Goal: Download file/media

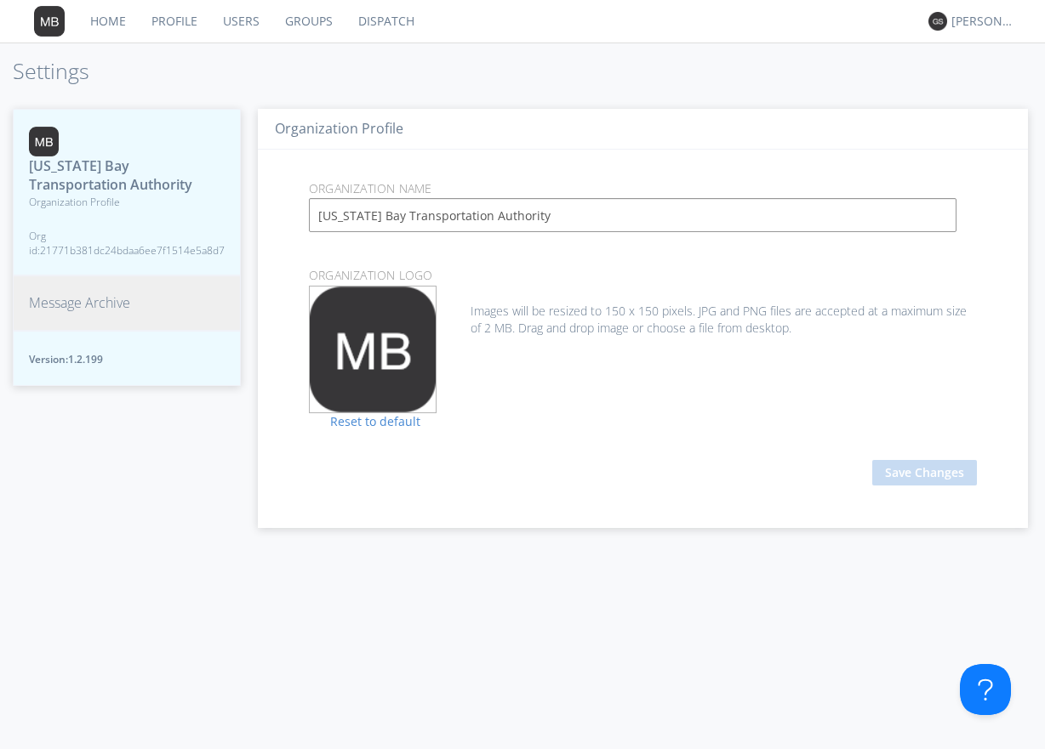
click at [116, 303] on span "Message Archive" at bounding box center [79, 303] width 101 height 20
click at [94, 299] on span "Message Archive" at bounding box center [79, 303] width 101 height 20
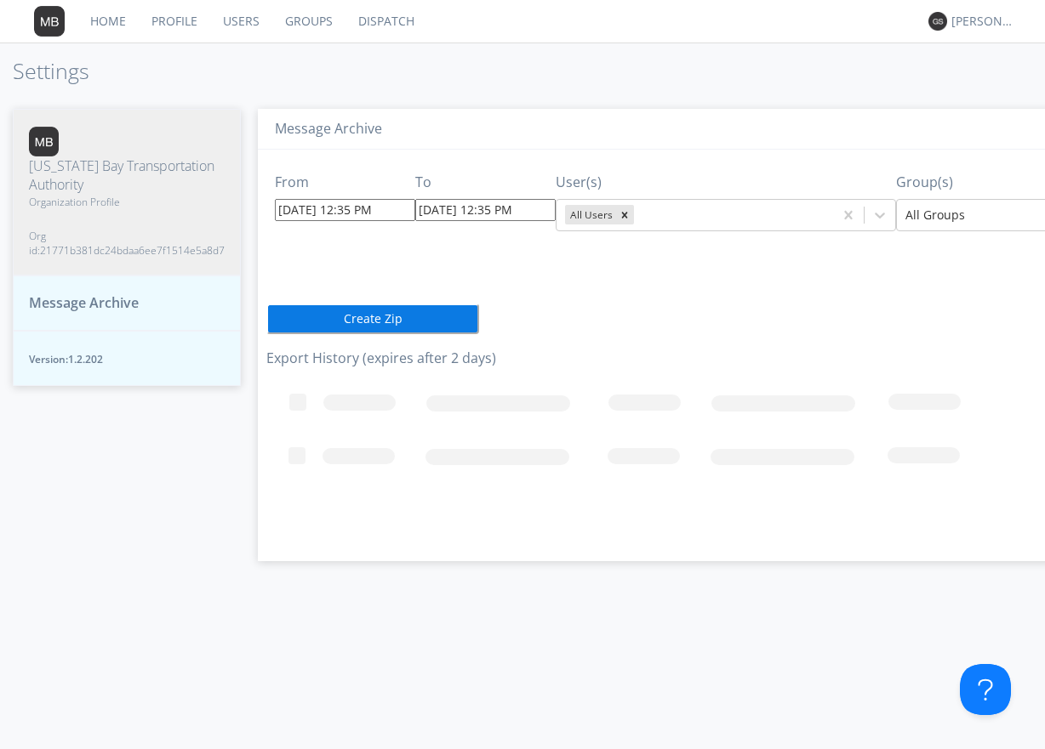
click at [389, 208] on input "08/27/2025 12:35 PM" at bounding box center [345, 210] width 140 height 22
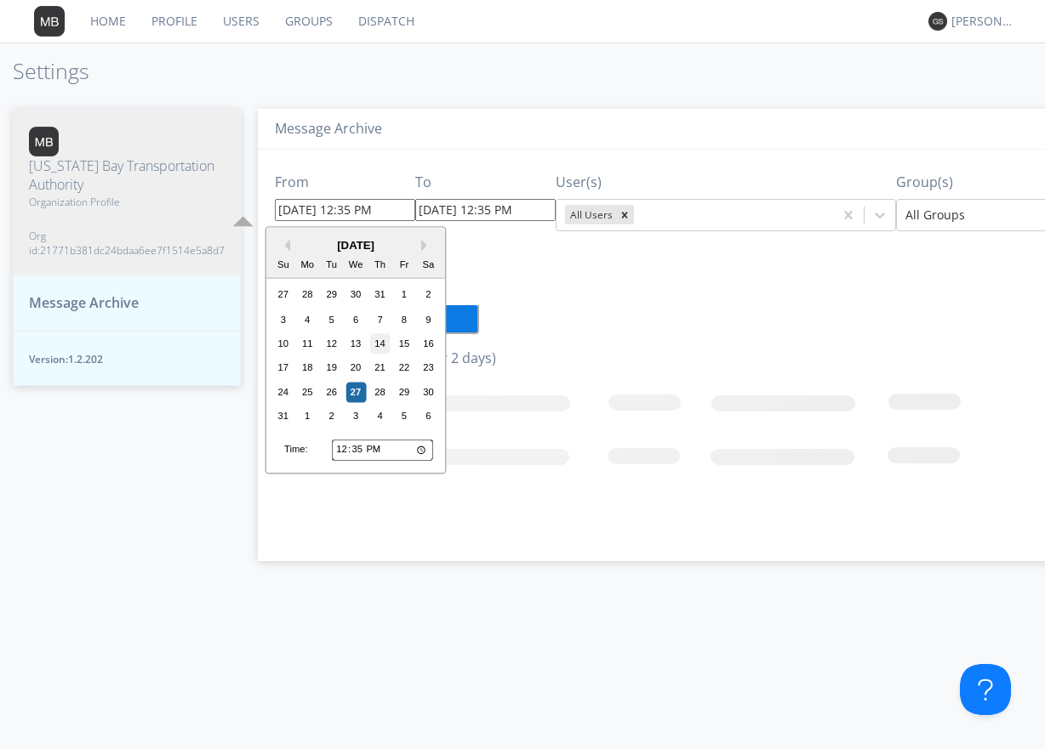
click at [379, 342] on div "14" at bounding box center [380, 343] width 20 height 20
type input "08/14/2025 12:35 PM"
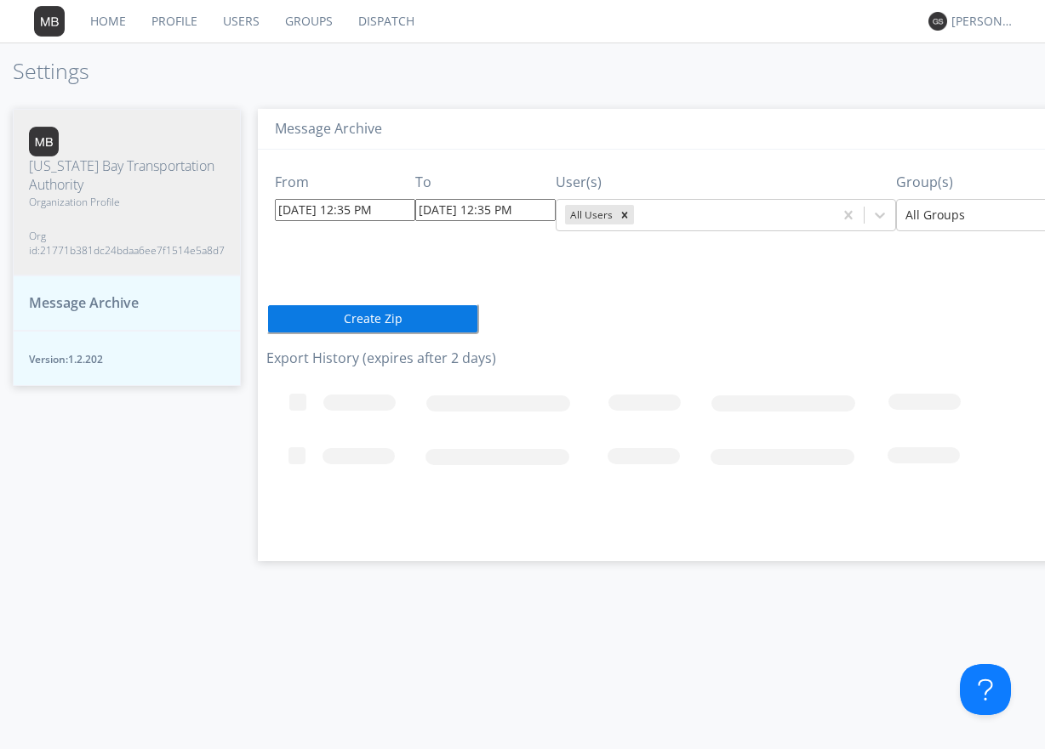
click at [532, 213] on input "08/21/2025 12:35 PM" at bounding box center [485, 210] width 140 height 22
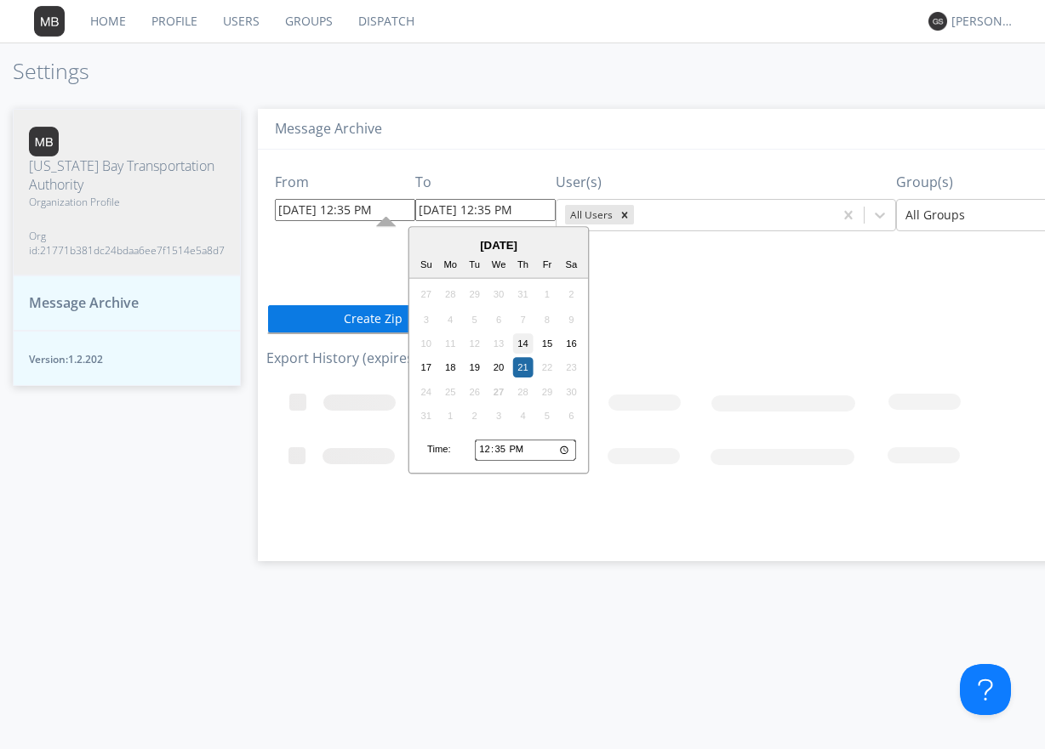
click at [521, 345] on div "14" at bounding box center [523, 343] width 20 height 20
type input "08/14/2025 12:35 PM"
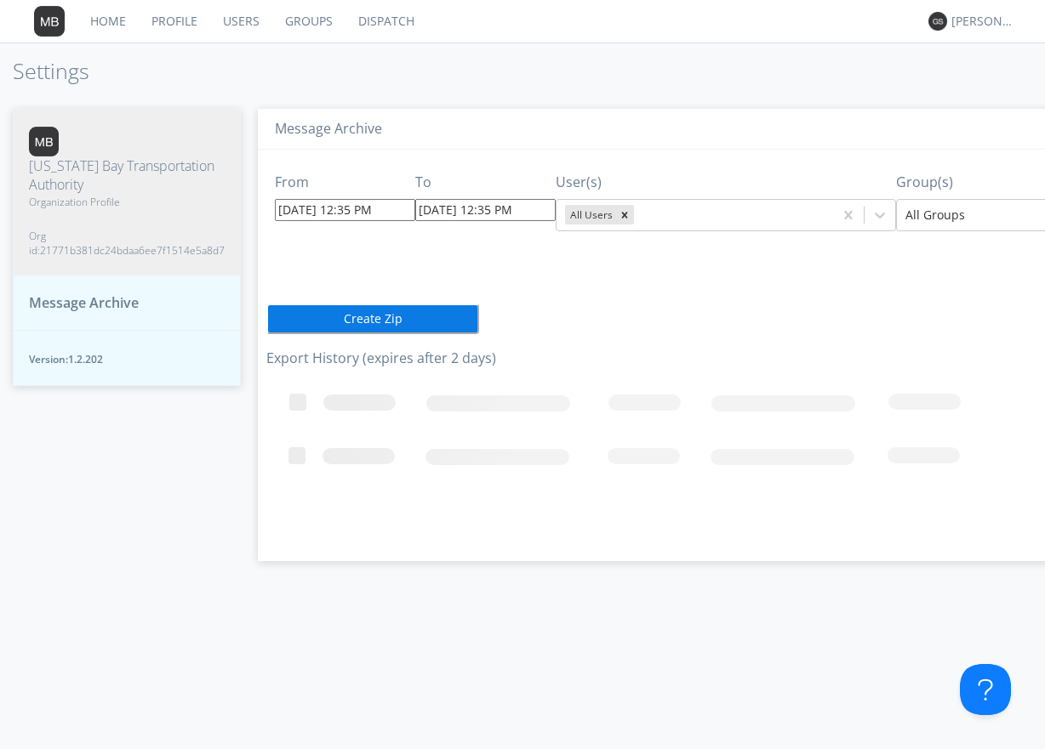
click at [532, 207] on input "08/14/2025 12:35 PM" at bounding box center [485, 210] width 140 height 22
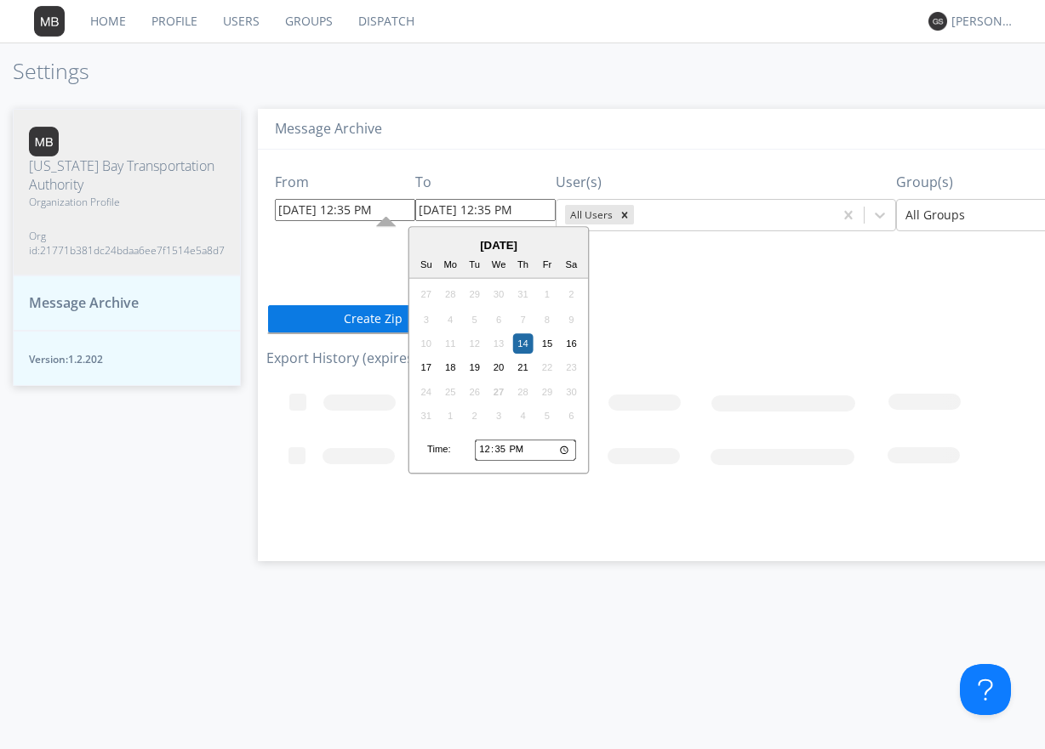
click at [481, 450] on input "12:35" at bounding box center [525, 450] width 101 height 22
type input "13:35"
type input "08/14/2025 1:35 PM"
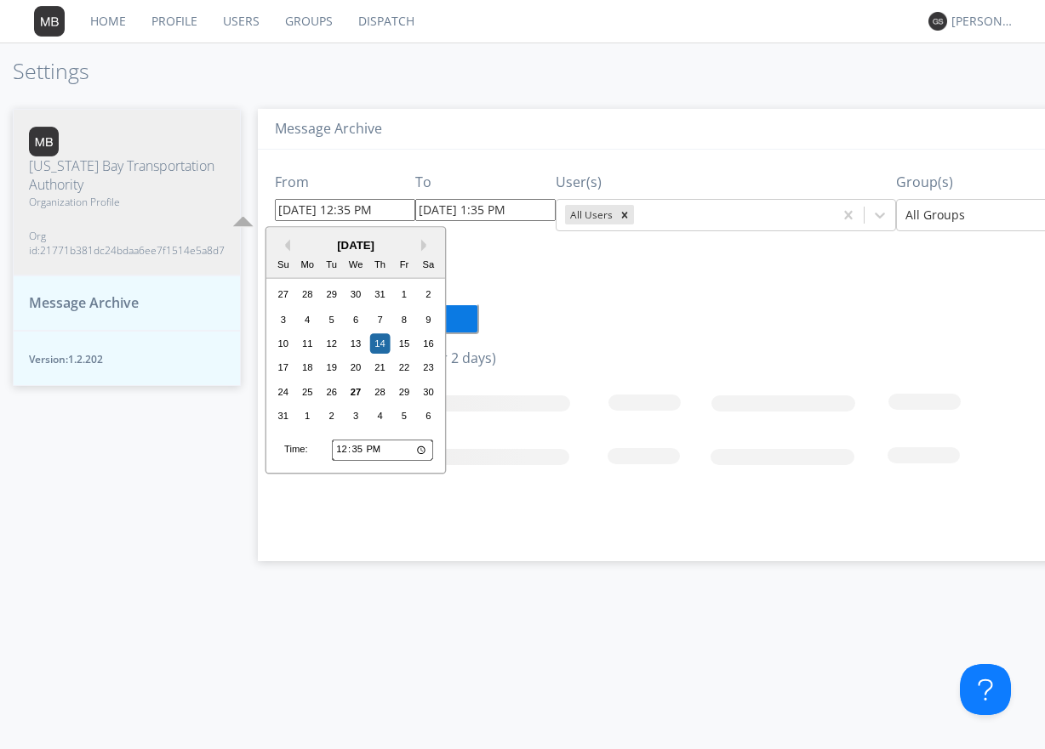
click at [396, 212] on input "08/14/2025 12:35 PM" at bounding box center [345, 210] width 140 height 22
click at [343, 449] on input "12:35" at bounding box center [382, 450] width 101 height 22
type input "13:35"
type input "08/14/2025 1:35 PM"
type input "08/21/2025 1:35 PM"
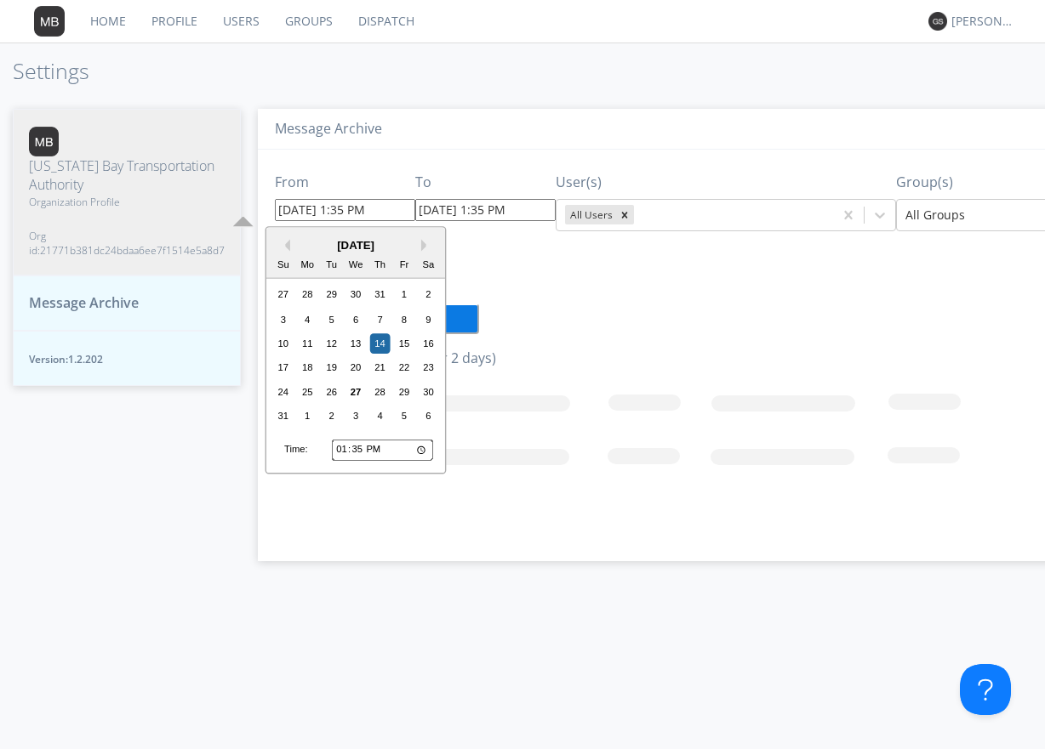
type input "23:35"
type input "08/14/2025 11:35 PM"
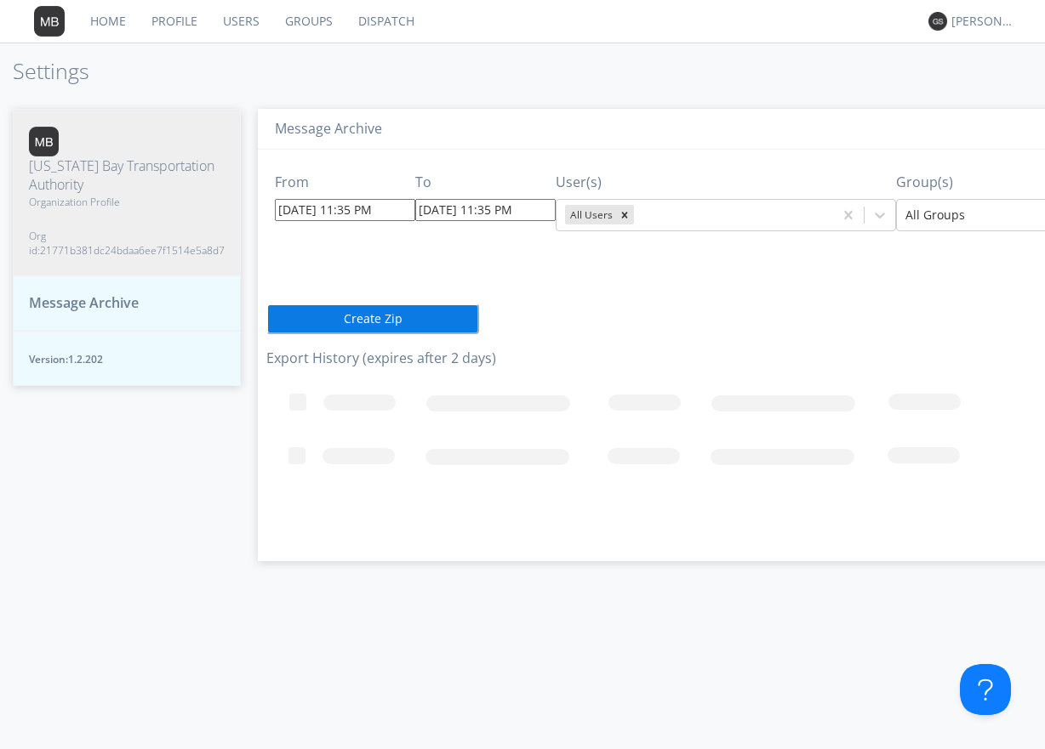
click at [681, 324] on div "From 08/14/2025 11:35 PM To 08/21/2025 11:35 PM User(s) All Users Group(s) All …" at bounding box center [755, 349] width 978 height 399
click at [530, 210] on input "08/21/2025 11:35 PM" at bounding box center [485, 210] width 140 height 22
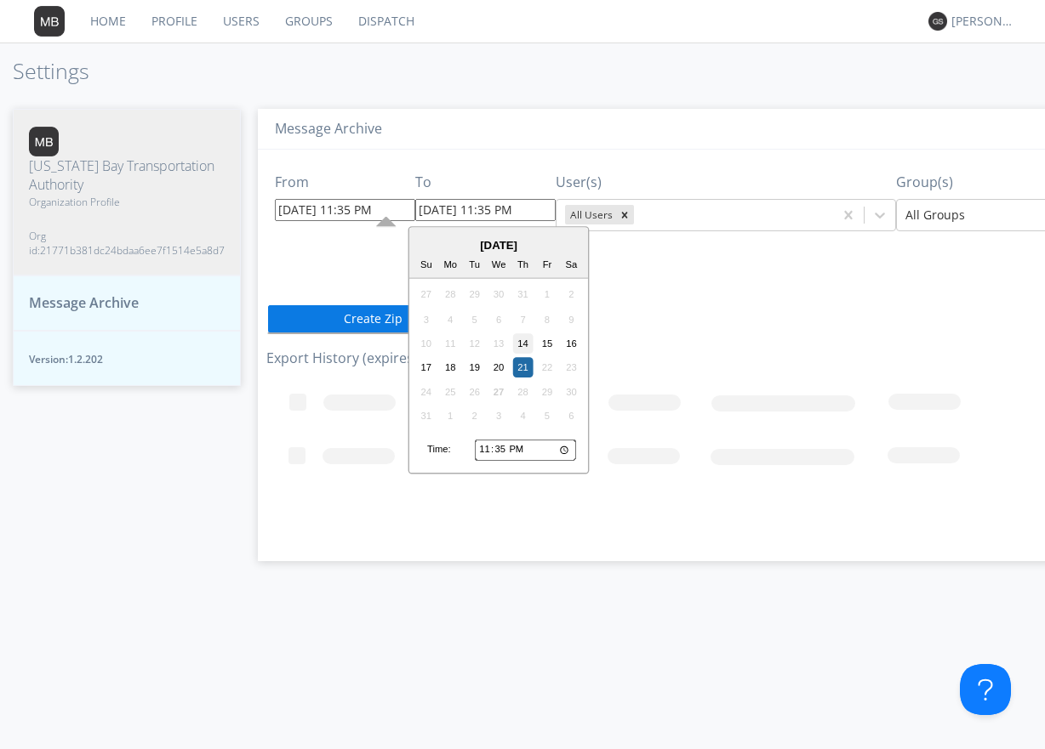
click at [521, 343] on div "14" at bounding box center [523, 343] width 20 height 20
type input "08/14/2025 11:35 PM"
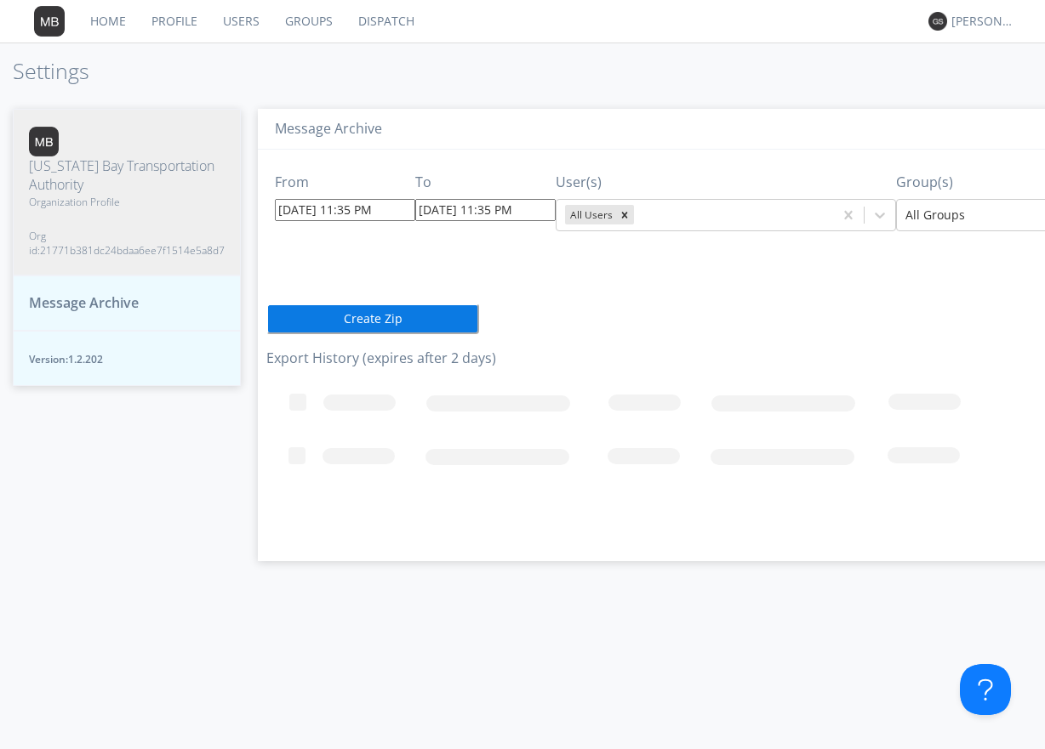
click at [597, 292] on div "From 08/14/2025 11:35 PM To 08/14/2025 11:35 PM User(s) All Users Group(s) All …" at bounding box center [755, 349] width 978 height 399
click at [528, 214] on input "08/14/2025 11:35 PM" at bounding box center [485, 210] width 140 height 22
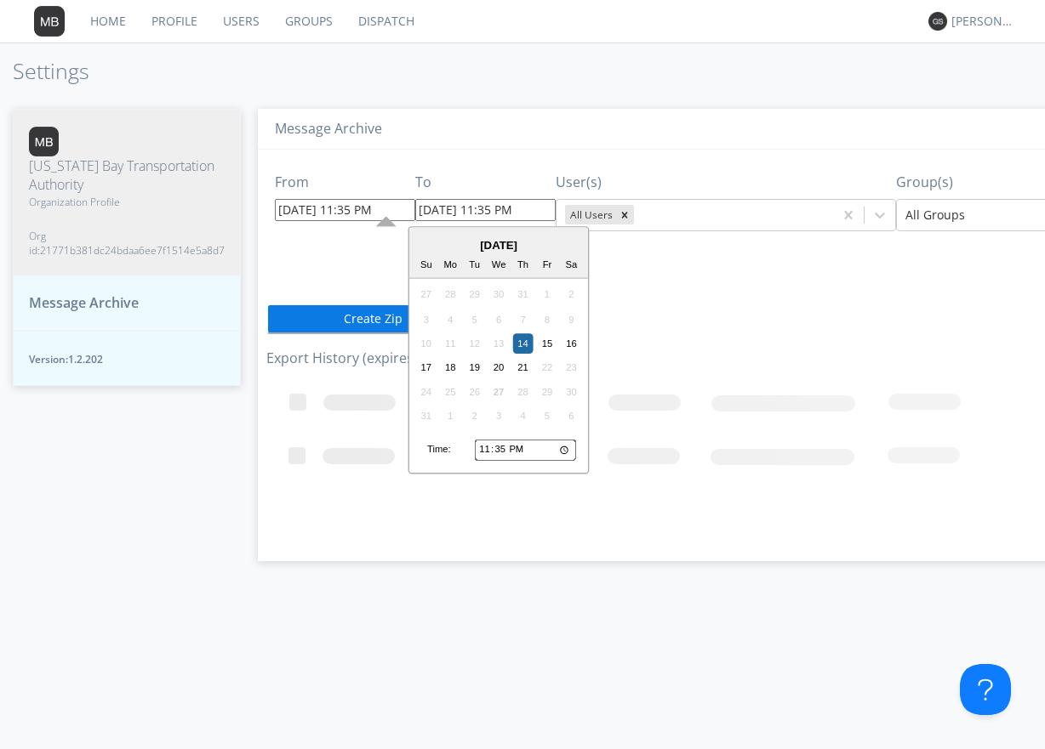
click at [481, 449] on input "23:35" at bounding box center [525, 450] width 101 height 22
type input "13:35"
type input "08/14/2025 1:35 PM"
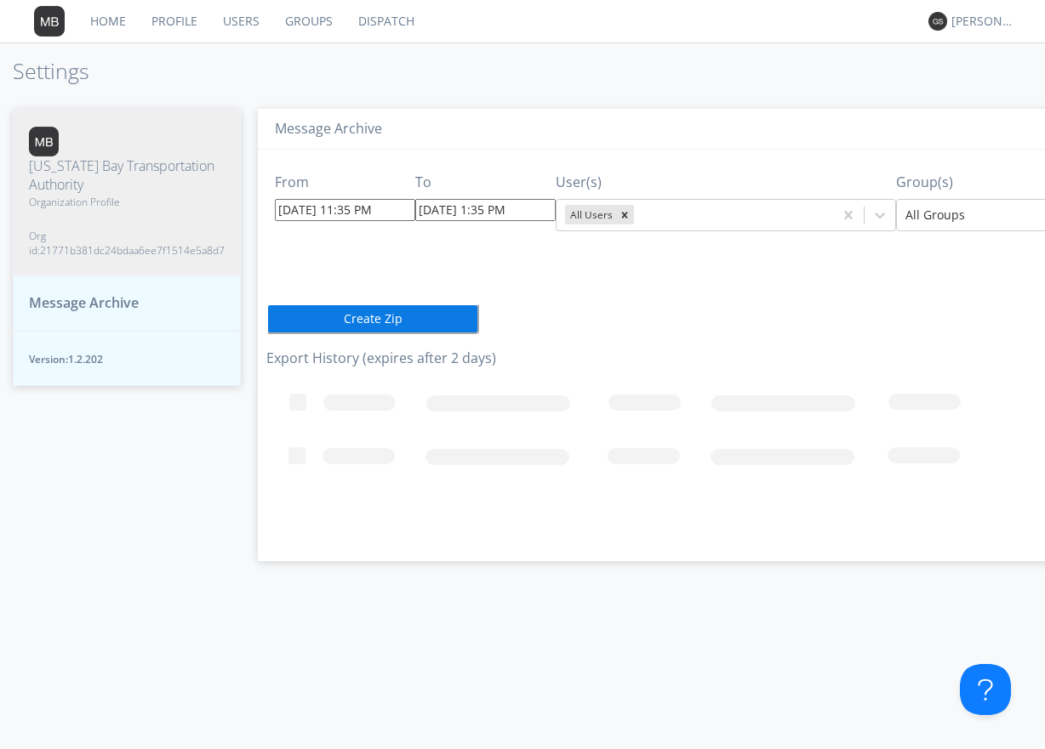
click at [747, 127] on h3 "Message Archive" at bounding box center [755, 129] width 961 height 15
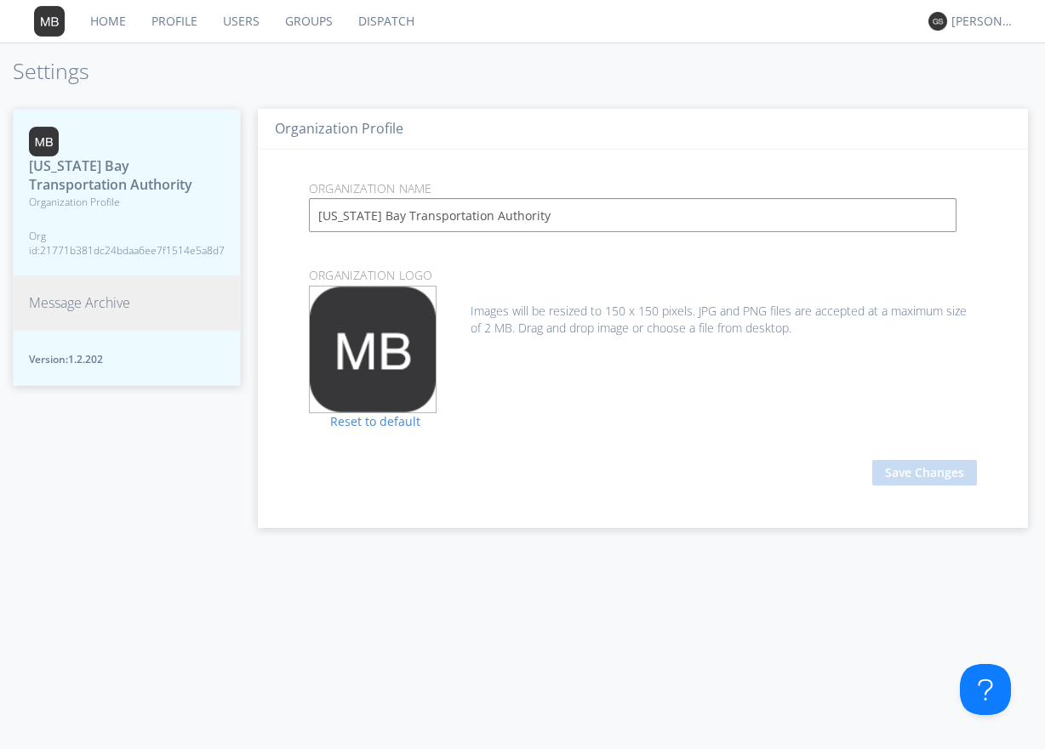
click at [106, 301] on span "Message Archive" at bounding box center [79, 303] width 101 height 20
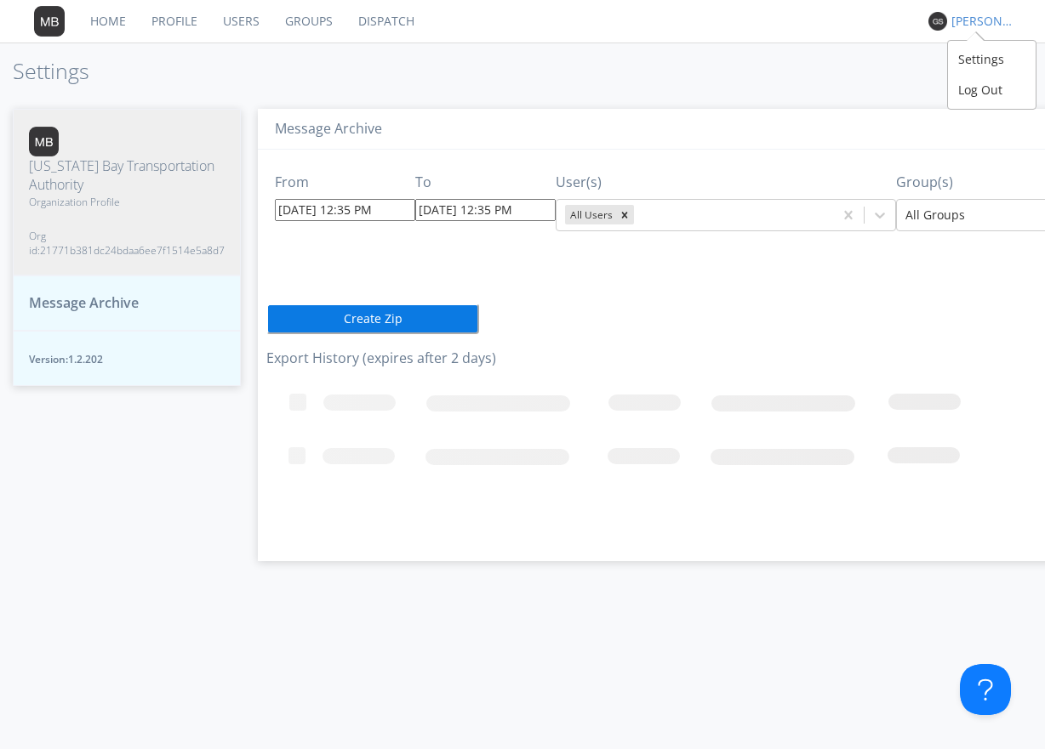
click at [977, 21] on div "[PERSON_NAME]" at bounding box center [983, 21] width 64 height 17
click at [982, 57] on div "Settings" at bounding box center [992, 59] width 88 height 31
click at [117, 305] on span "Message Archive" at bounding box center [84, 303] width 110 height 20
click at [387, 25] on link "Dispatch" at bounding box center [386, 21] width 82 height 43
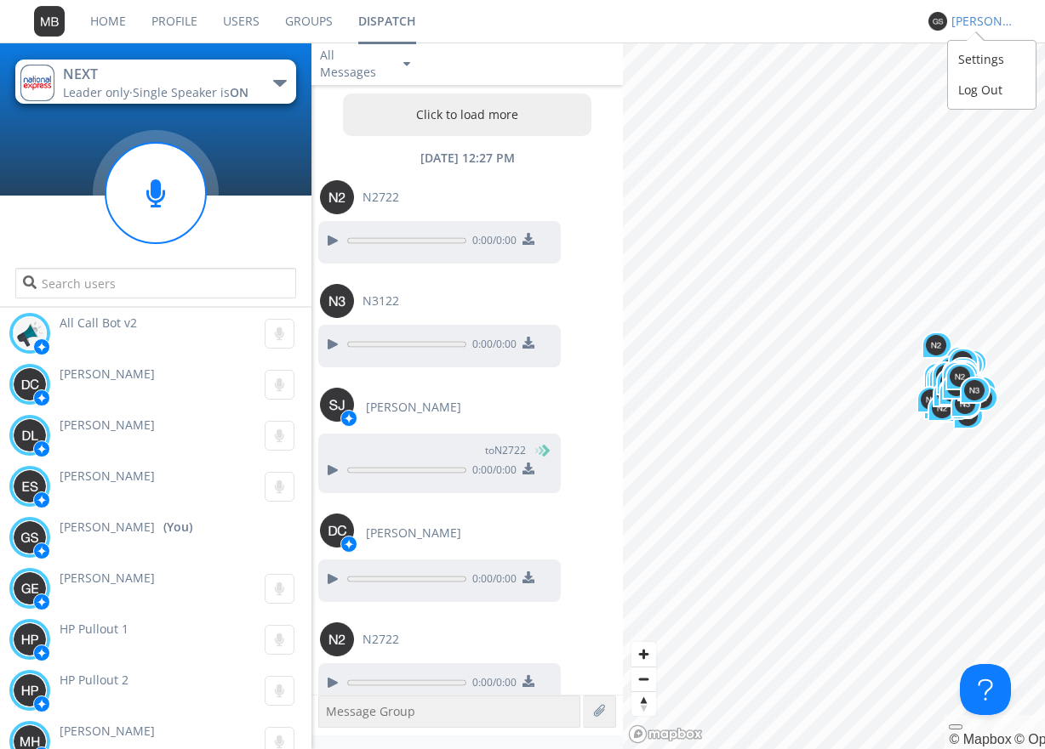
click at [974, 20] on div "[PERSON_NAME]" at bounding box center [983, 21] width 64 height 17
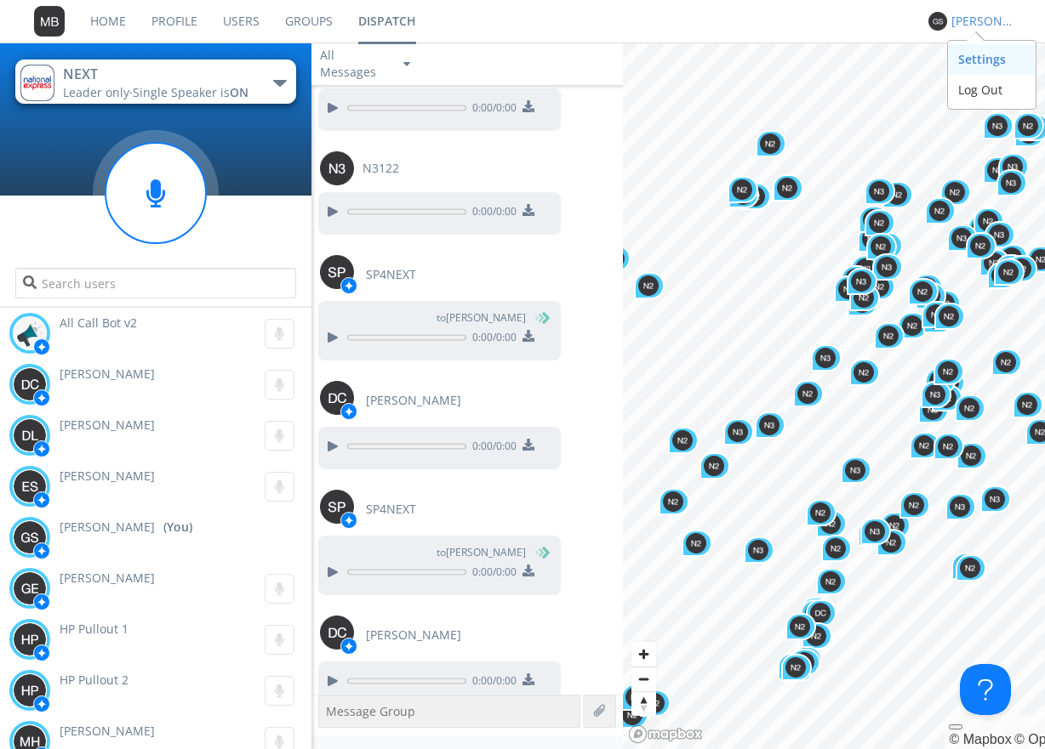
scroll to position [1595, 0]
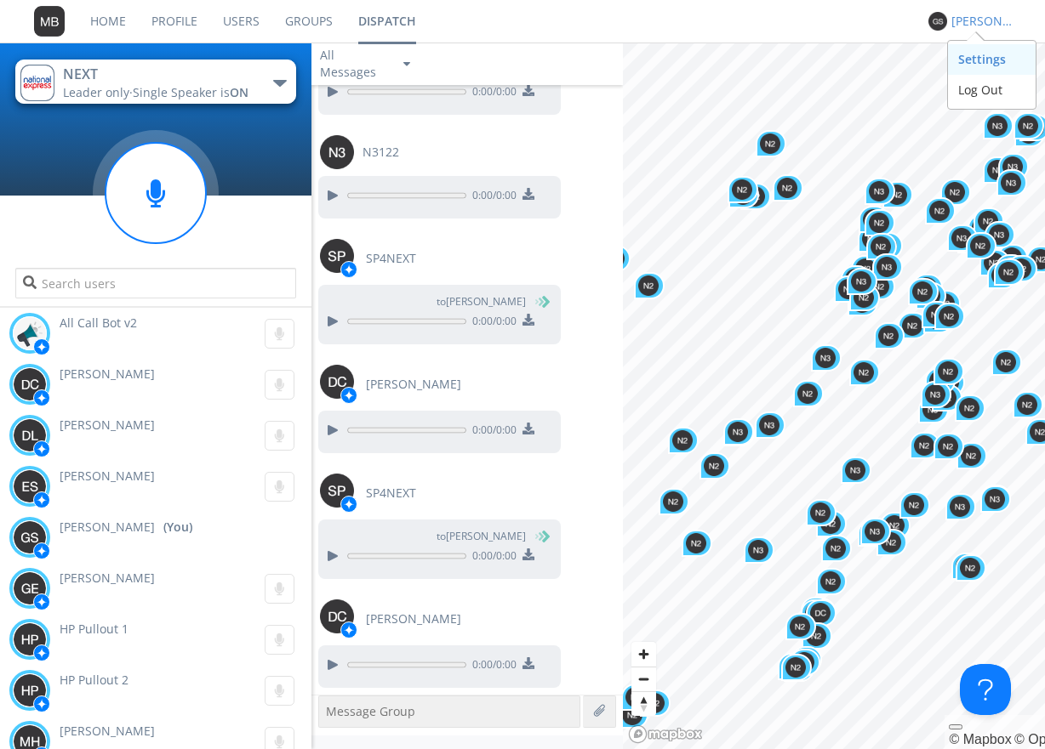
click at [982, 58] on div "Settings" at bounding box center [992, 59] width 88 height 31
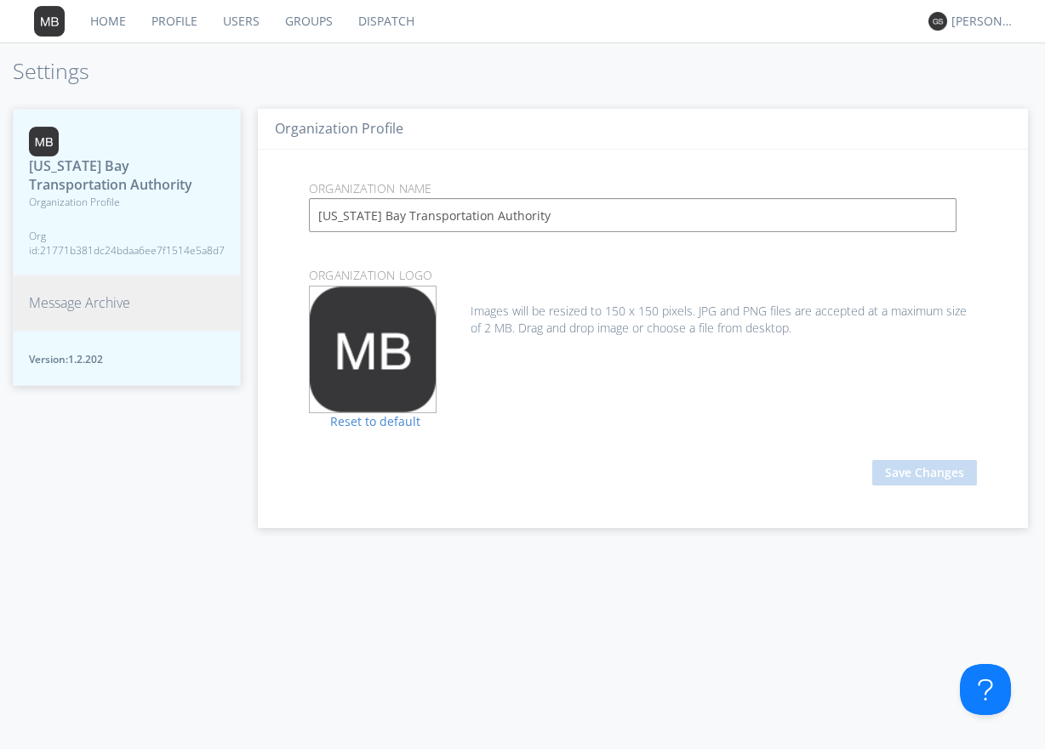
click at [84, 309] on span "Message Archive" at bounding box center [79, 303] width 101 height 20
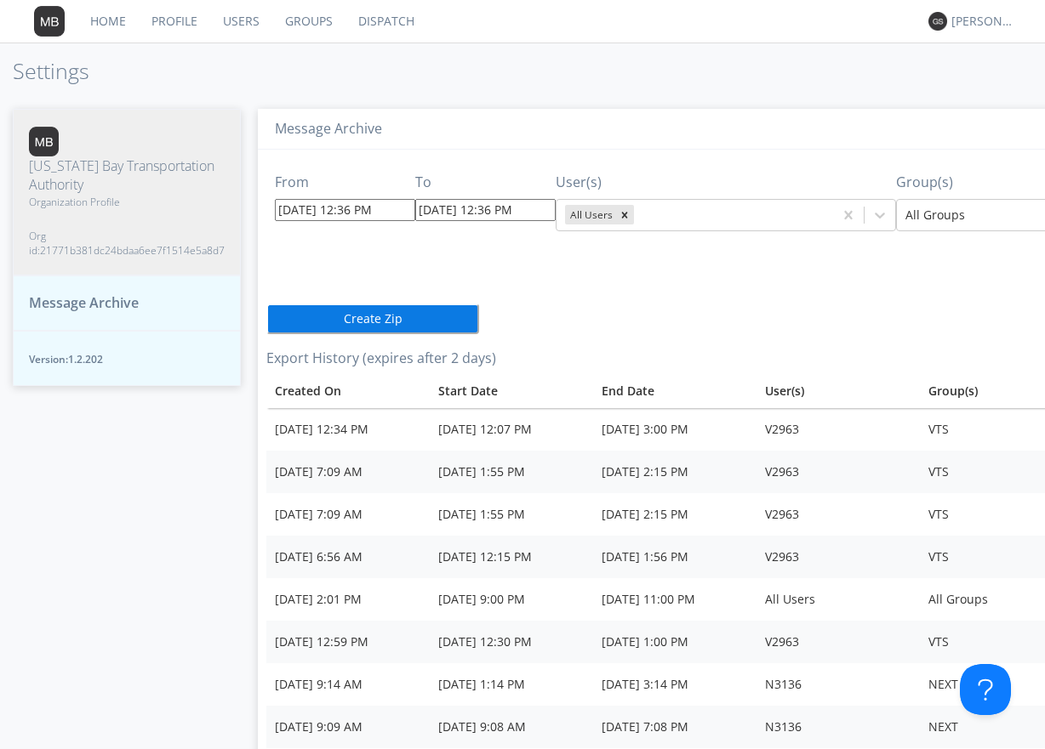
click at [389, 213] on input "[DATE] 12:36 PM" at bounding box center [345, 210] width 140 height 22
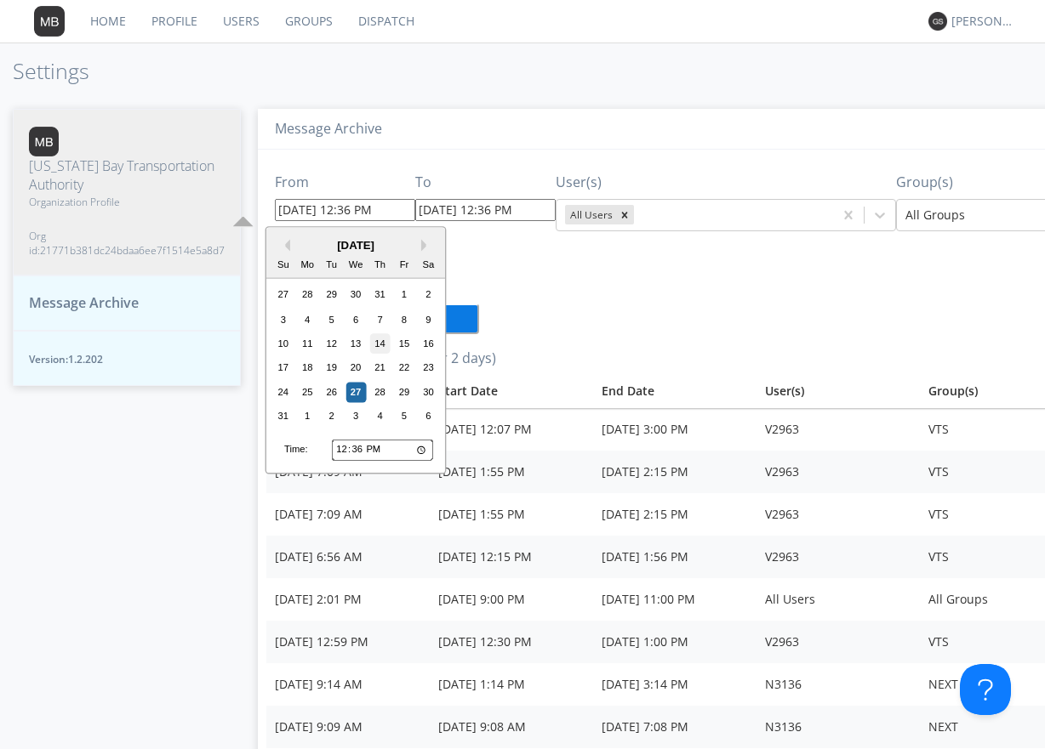
click at [370, 343] on div "14" at bounding box center [380, 343] width 20 height 20
type input "[DATE] 12:36 PM"
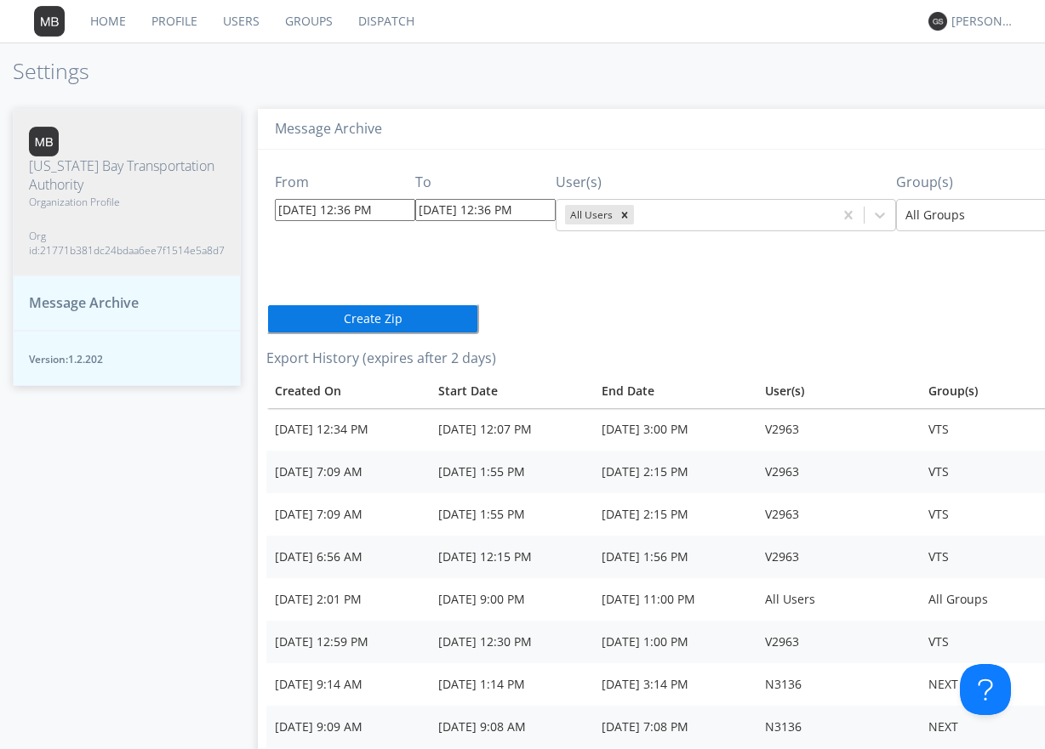
click at [396, 211] on input "[DATE] 12:36 PM" at bounding box center [345, 210] width 140 height 22
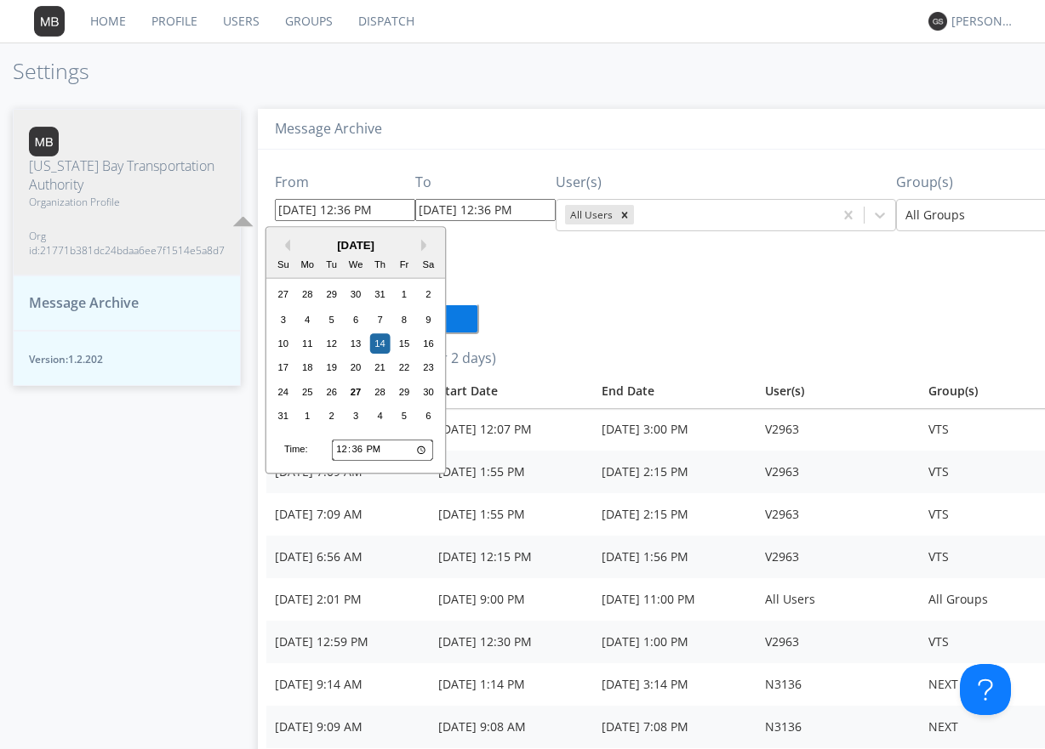
click at [344, 452] on input "12:36" at bounding box center [382, 450] width 101 height 22
type input "13:36"
type input "[DATE] 1:36 PM"
type input "23:36"
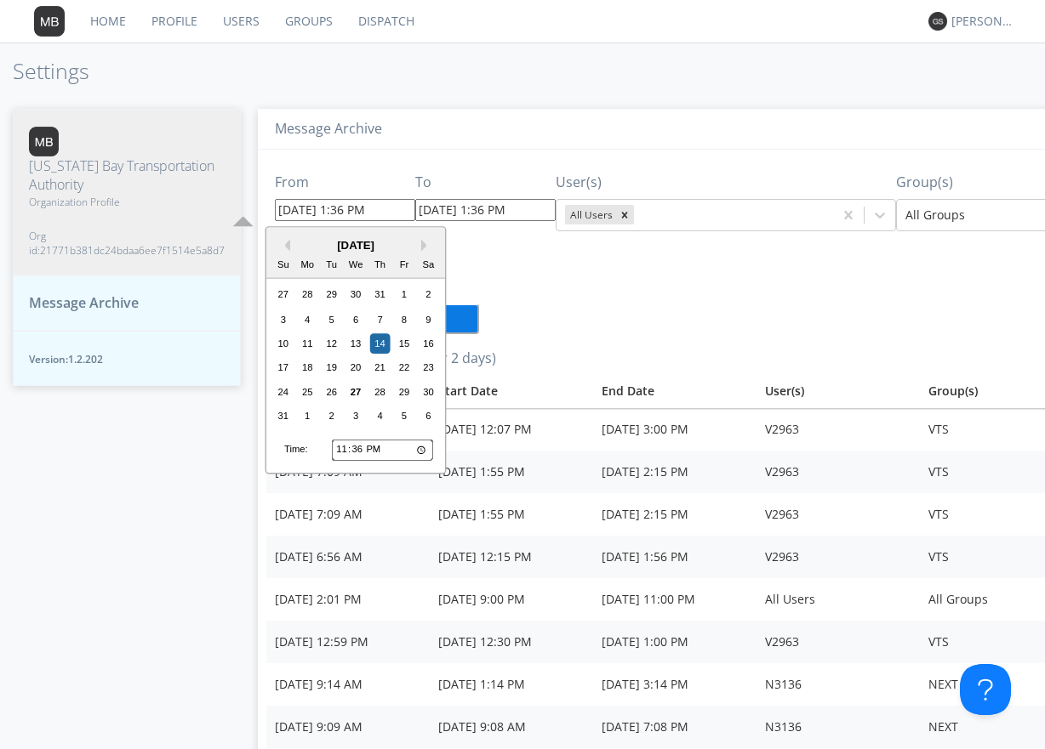
type input "[DATE] 11:36 PM"
click at [378, 450] on input "23:36" at bounding box center [382, 450] width 101 height 22
type input "11:36"
type input "[DATE] 11:36 AM"
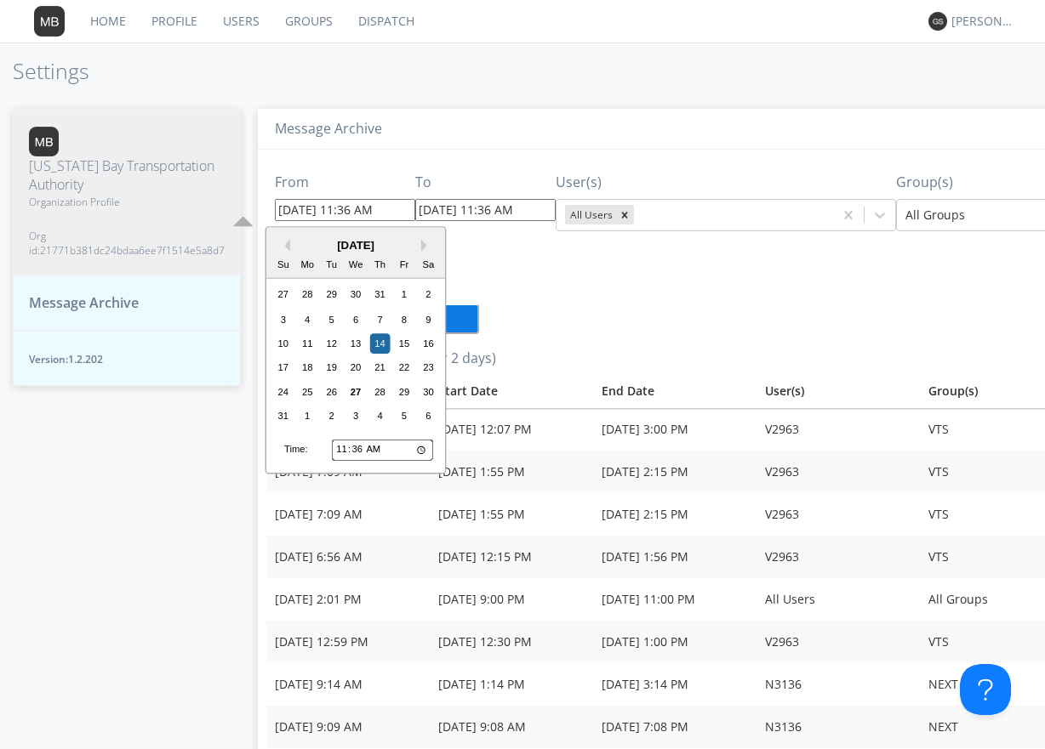
click at [716, 334] on div "From [DATE] 11:36 AM Previous Month Next Month [DATE] Su Mo Tu We Th Fr Sa 27 2…" at bounding box center [755, 726] width 978 height 1152
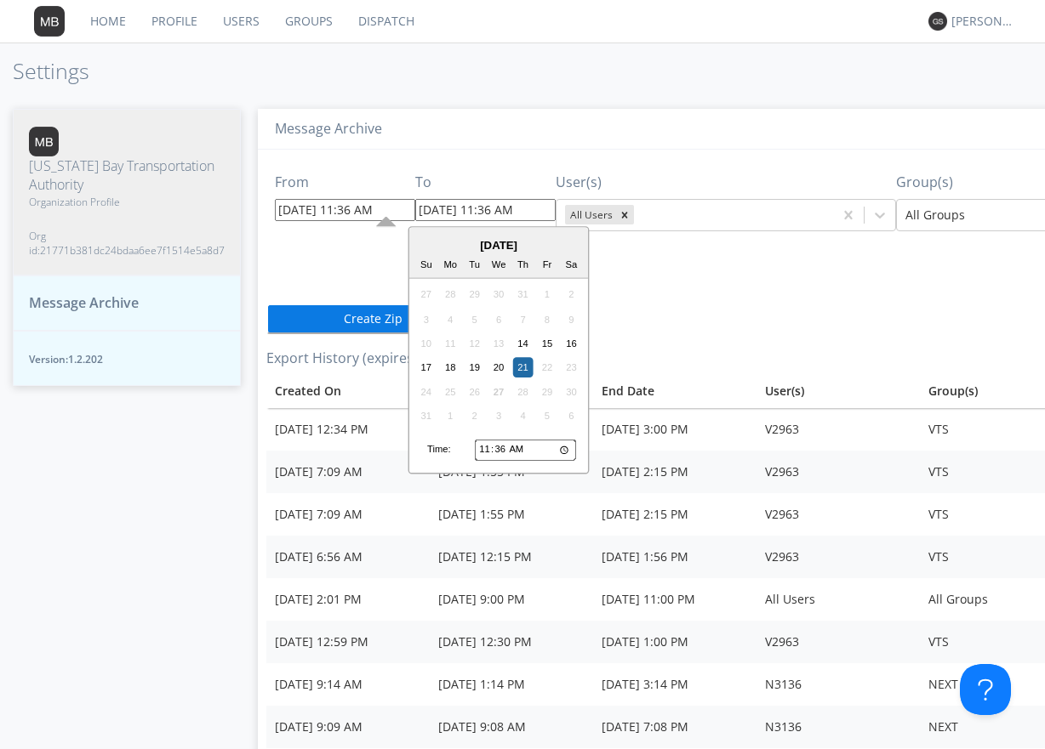
click at [531, 210] on input "[DATE] 11:36 AM" at bounding box center [485, 210] width 140 height 22
click at [521, 341] on div "14" at bounding box center [523, 343] width 20 height 20
type input "[DATE] 11:36 AM"
click at [537, 212] on input "[DATE] 11:36 AM" at bounding box center [485, 210] width 140 height 22
click at [481, 452] on input "11:36" at bounding box center [525, 450] width 101 height 22
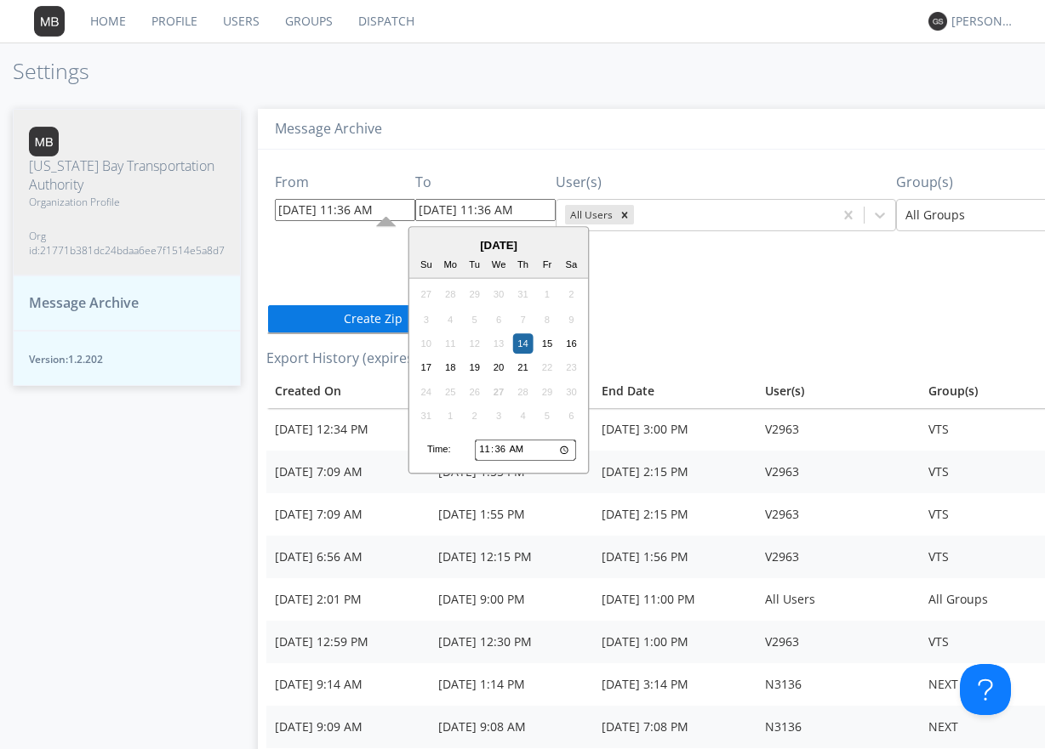
type input "01:36"
type input "[DATE] 1:36 AM"
click at [519, 449] on input "01:36" at bounding box center [525, 450] width 101 height 22
type input "13:36"
type input "[DATE] 1:36 PM"
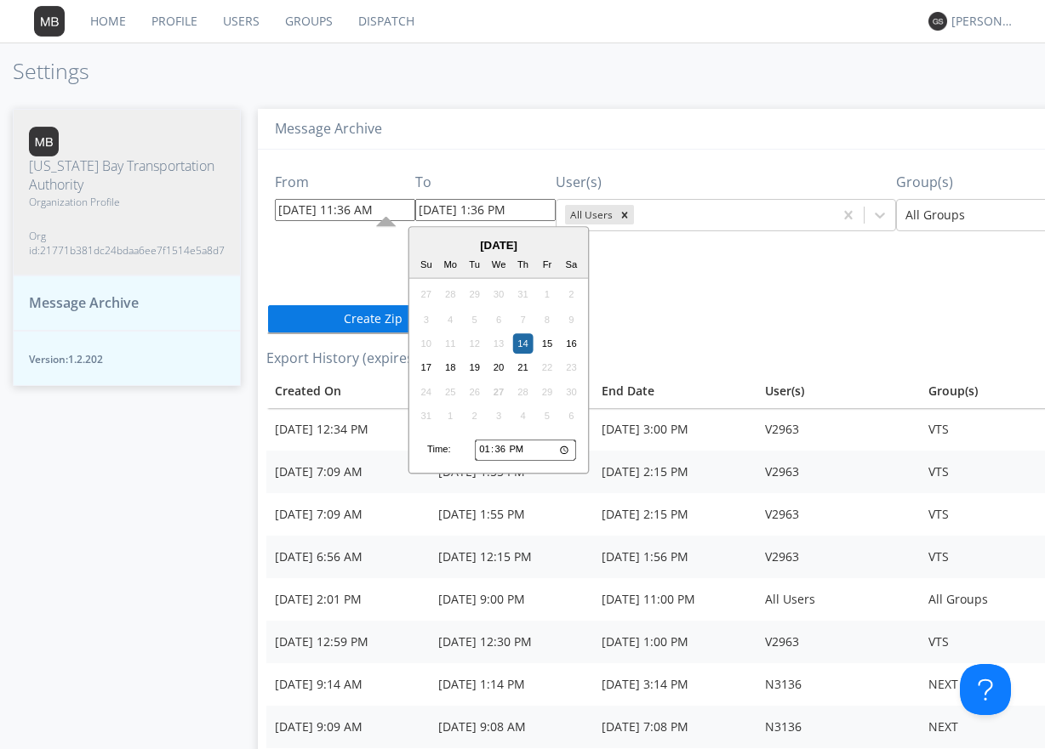
click at [689, 310] on div "From [DATE] 11:36 AM To [DATE] 1:36 PM [DATE] Su Mo Tu We Th Fr Sa 27 28 29 30 …" at bounding box center [755, 726] width 978 height 1152
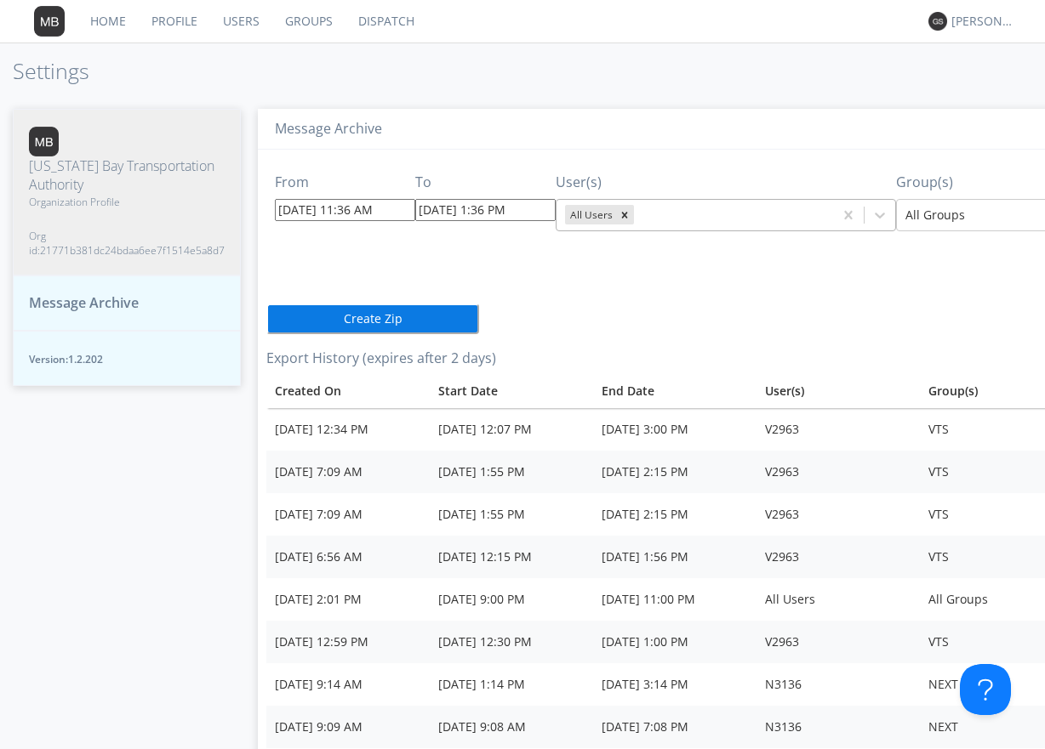
click at [783, 221] on div at bounding box center [730, 215] width 187 height 20
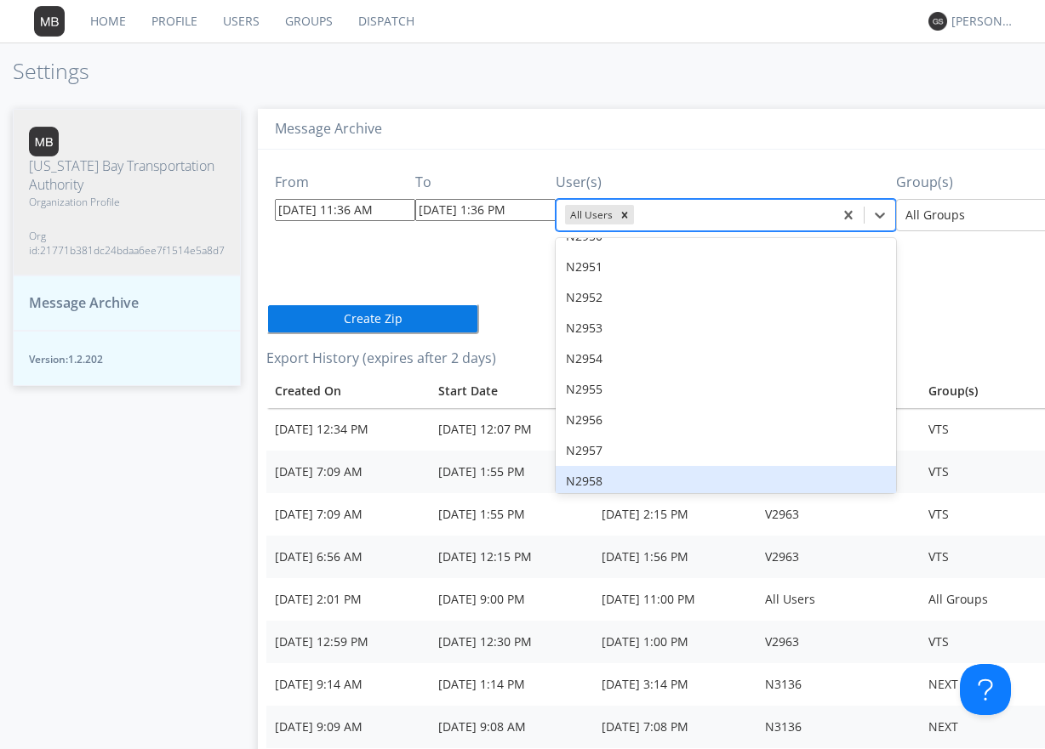
scroll to position [12504, 0]
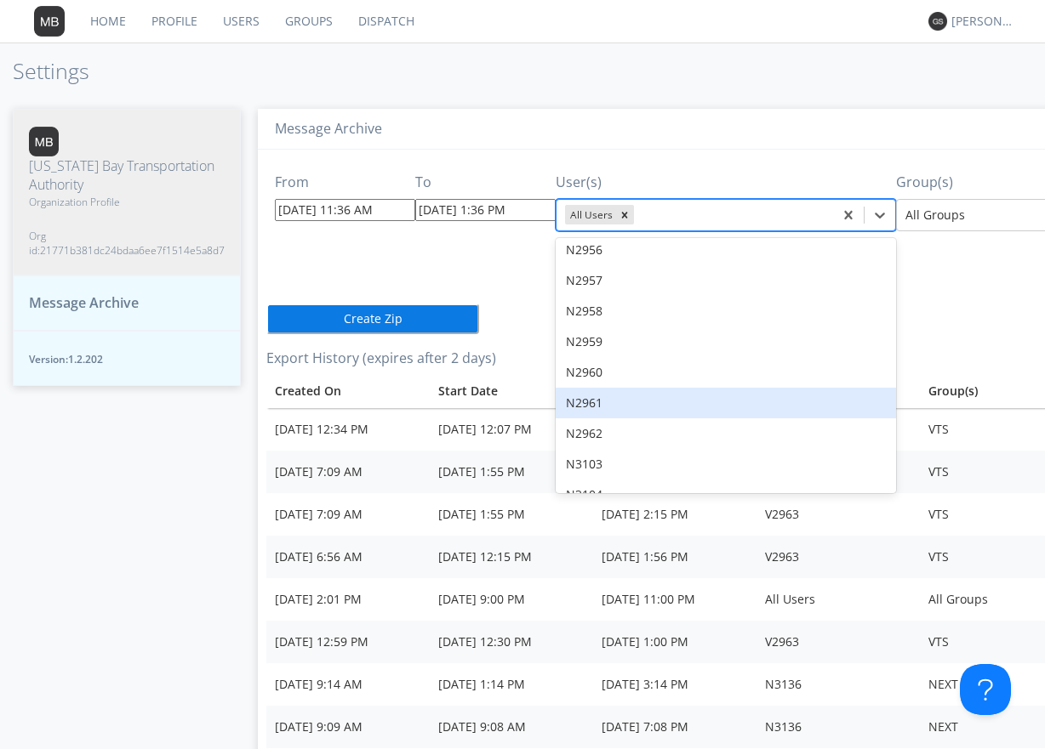
click at [584, 388] on div "N2961" at bounding box center [725, 403] width 340 height 31
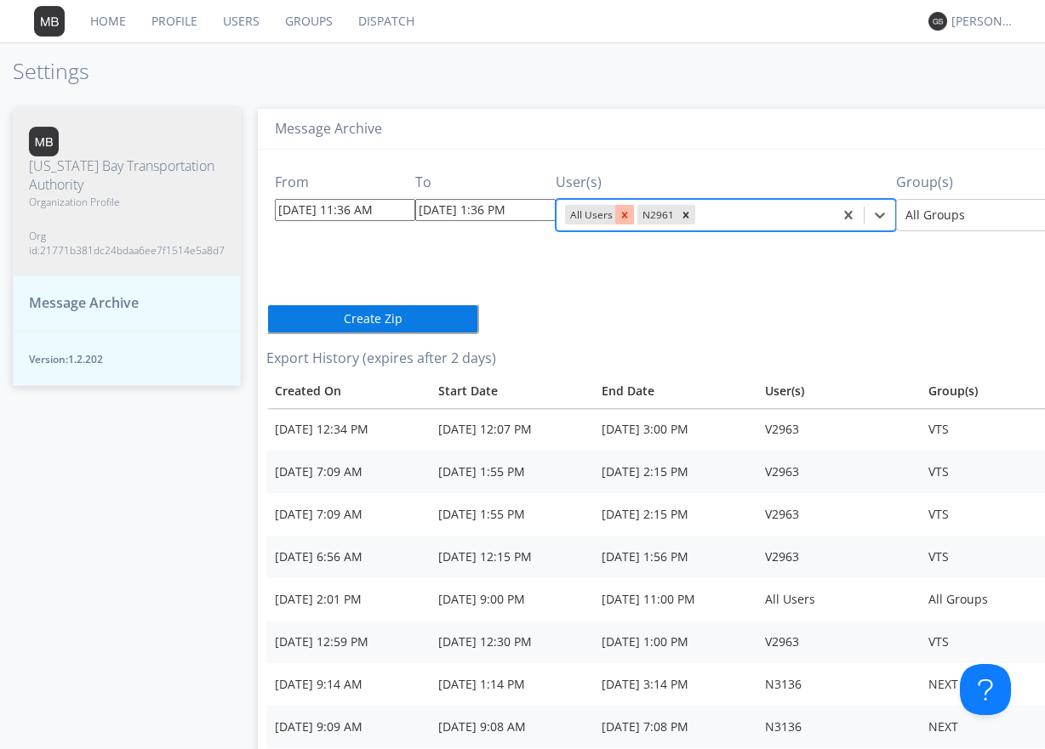
click at [622, 214] on icon "Remove All Users" at bounding box center [625, 215] width 6 height 6
click at [732, 288] on div "From [DATE] 11:36 AM To [DATE] 1:36 PM User(s) option All Users, deselected. Se…" at bounding box center [755, 726] width 978 height 1152
click at [366, 320] on button "Create Zip" at bounding box center [372, 319] width 213 height 31
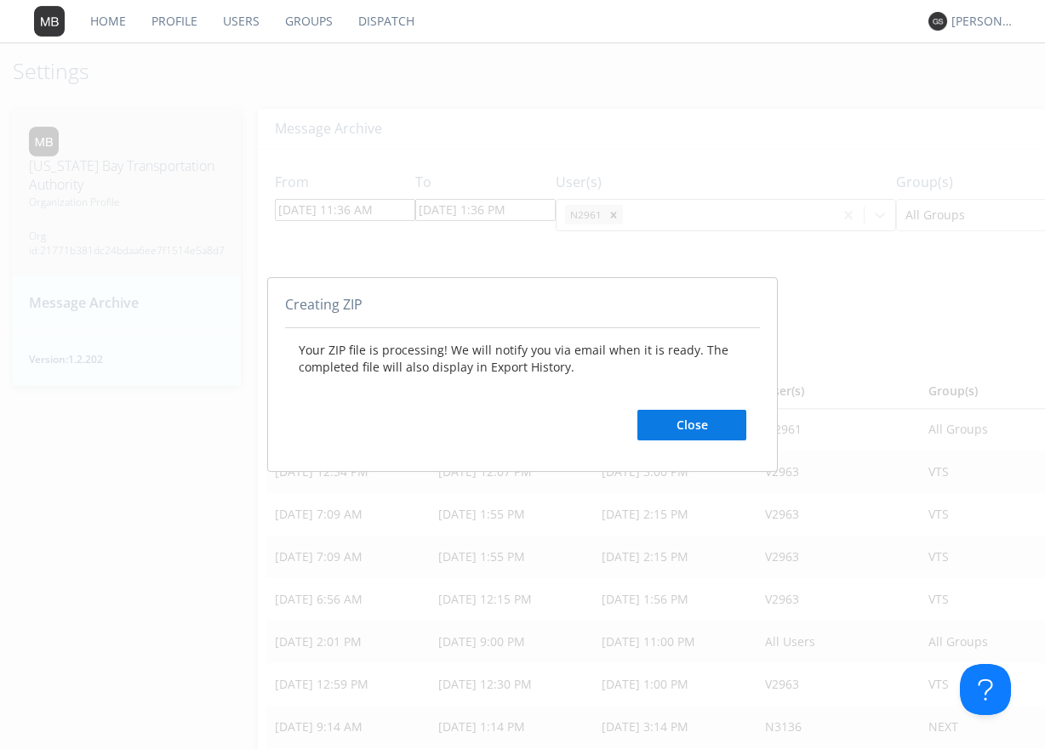
click at [694, 425] on button "Close" at bounding box center [691, 425] width 109 height 31
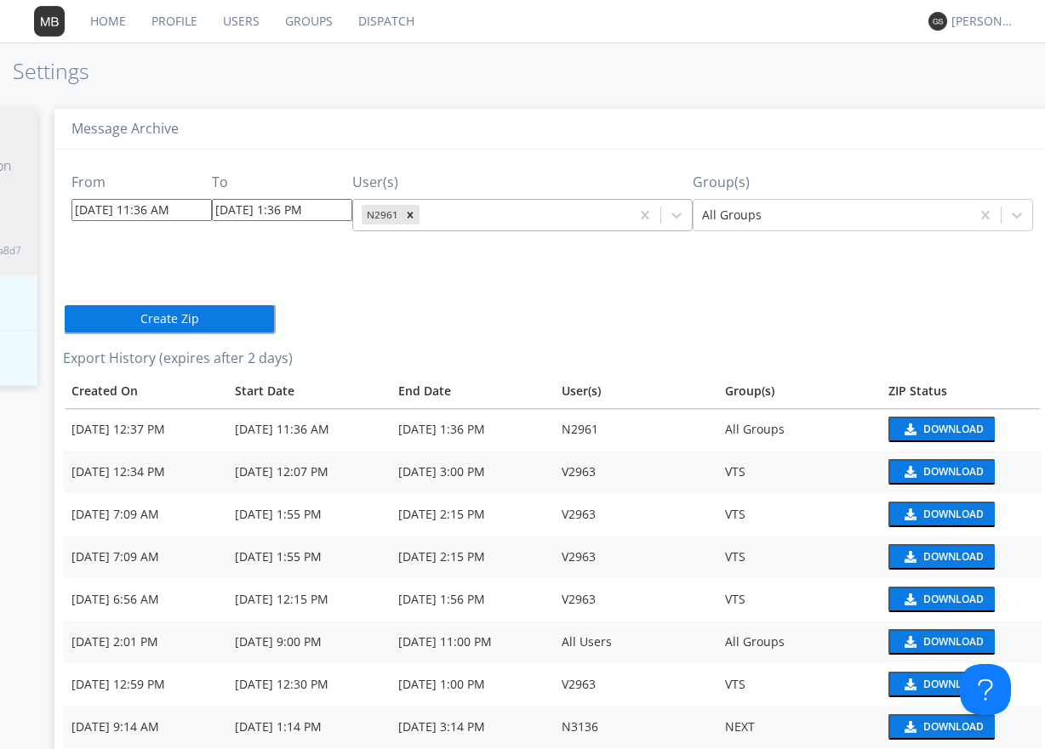
scroll to position [0, 214]
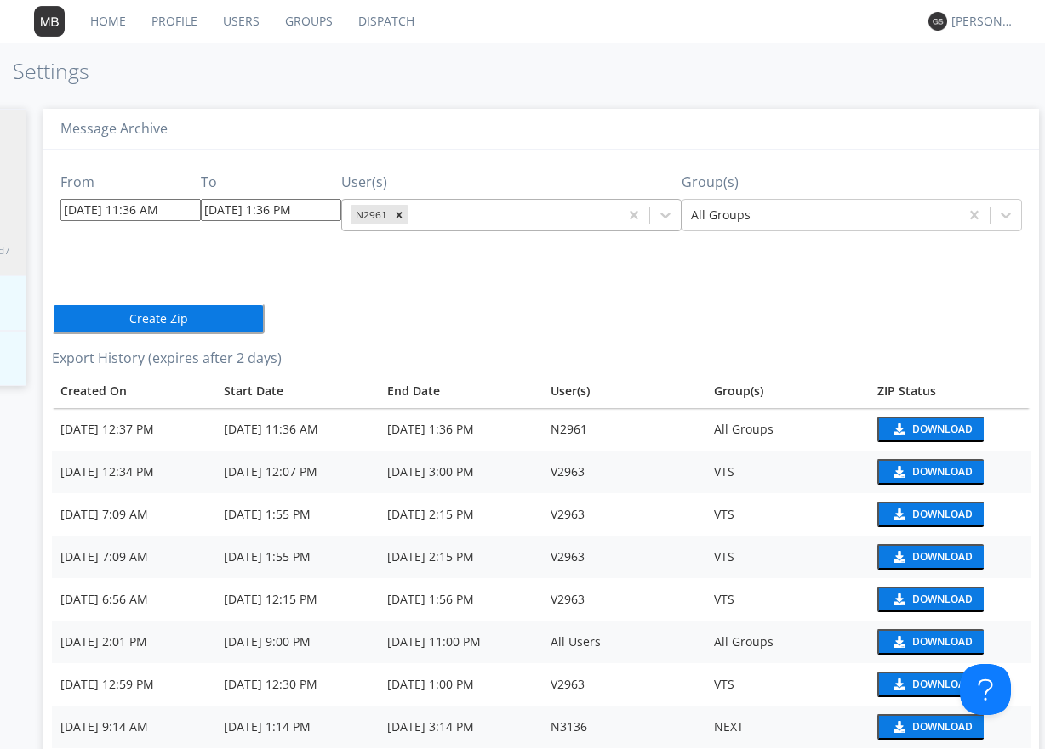
click at [914, 430] on div "Download" at bounding box center [942, 429] width 60 height 10
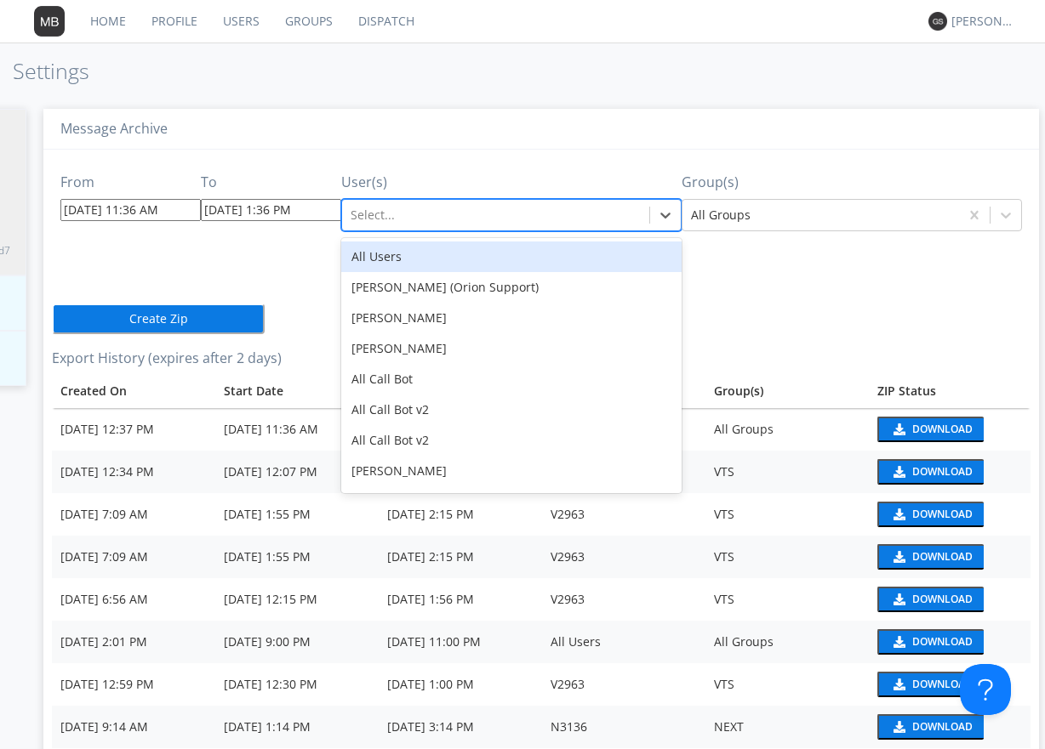
click at [474, 214] on div at bounding box center [495, 215] width 290 height 20
click at [396, 257] on div "All Users" at bounding box center [511, 257] width 340 height 31
click at [568, 219] on div at bounding box center [516, 215] width 187 height 20
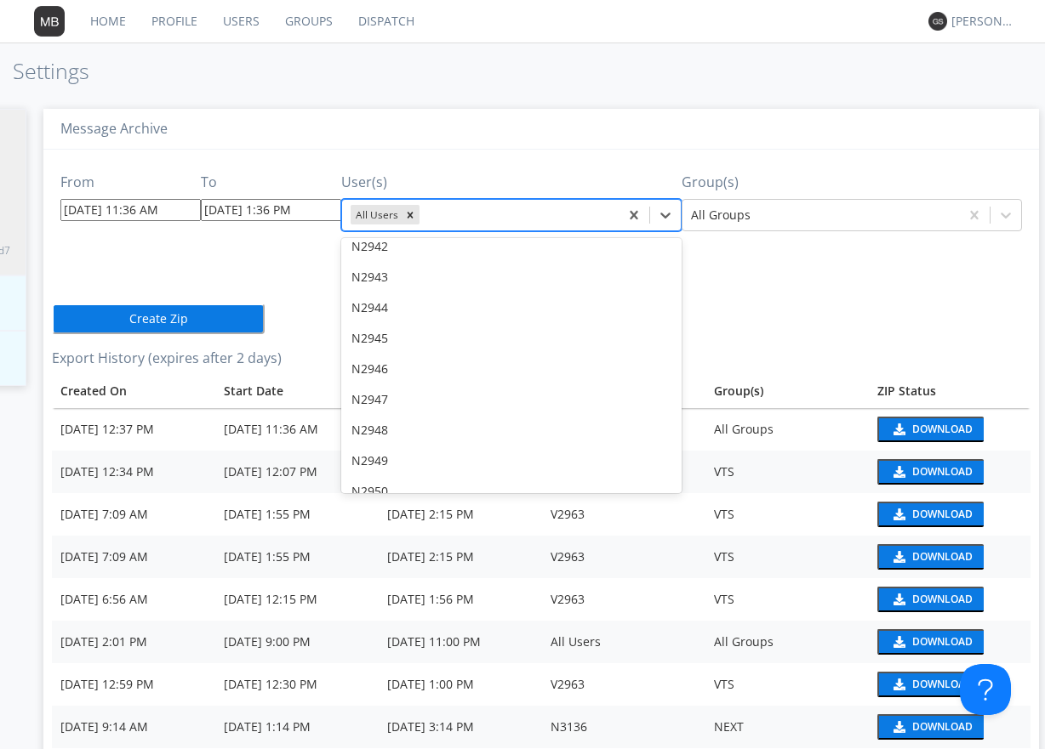
scroll to position [12419, 0]
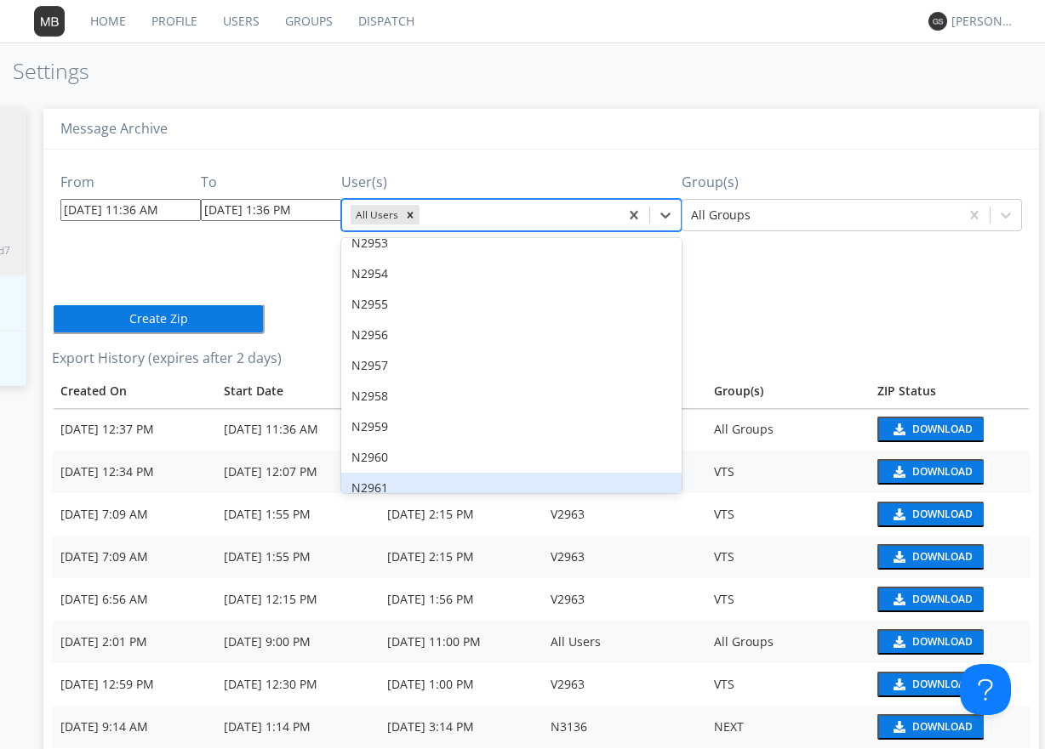
drag, startPoint x: 387, startPoint y: 457, endPoint x: 400, endPoint y: 449, distance: 14.9
click at [392, 473] on div "N2961" at bounding box center [511, 488] width 340 height 31
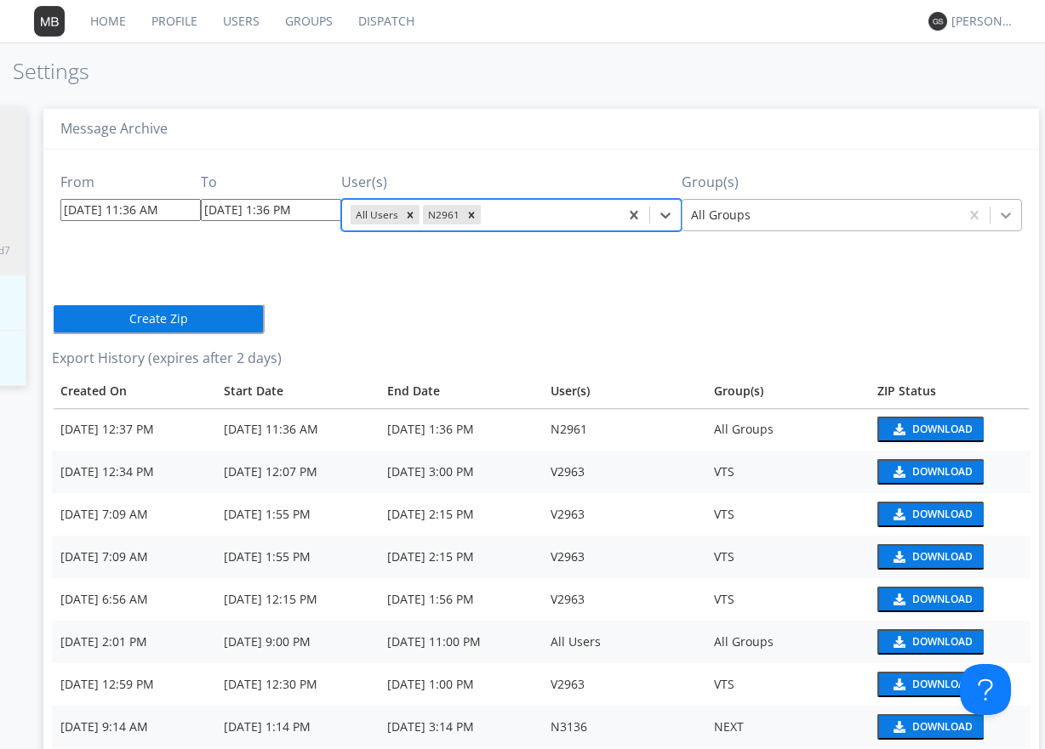
click at [997, 214] on icon at bounding box center [1005, 215] width 17 height 17
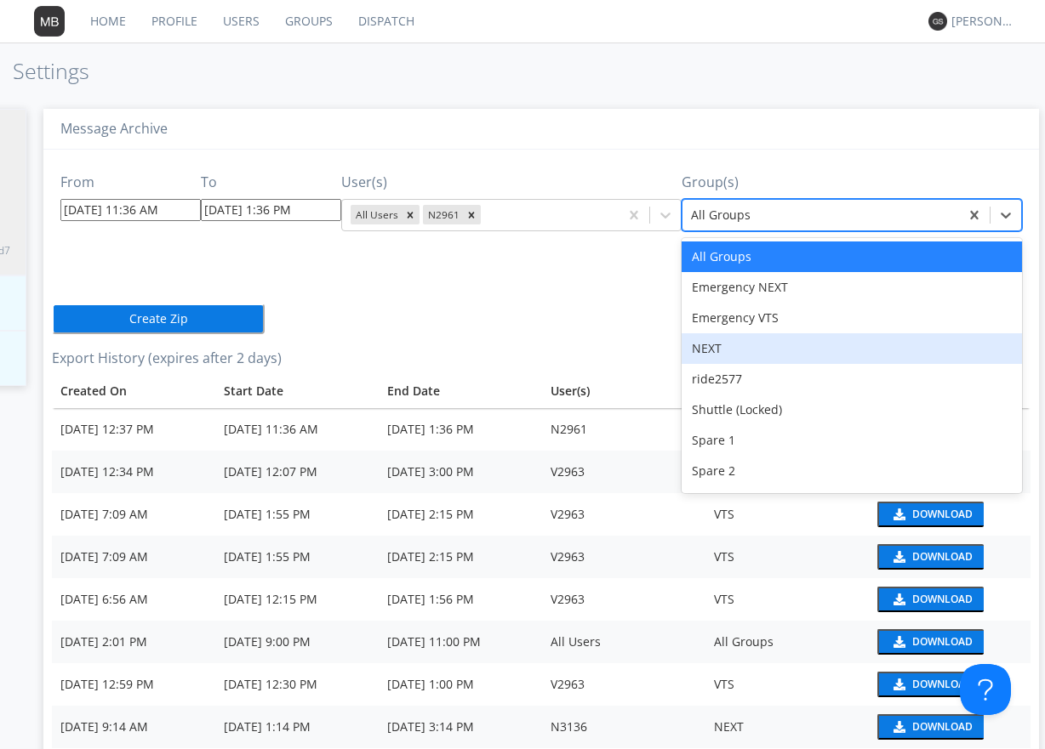
click at [704, 352] on div "NEXT" at bounding box center [851, 348] width 340 height 31
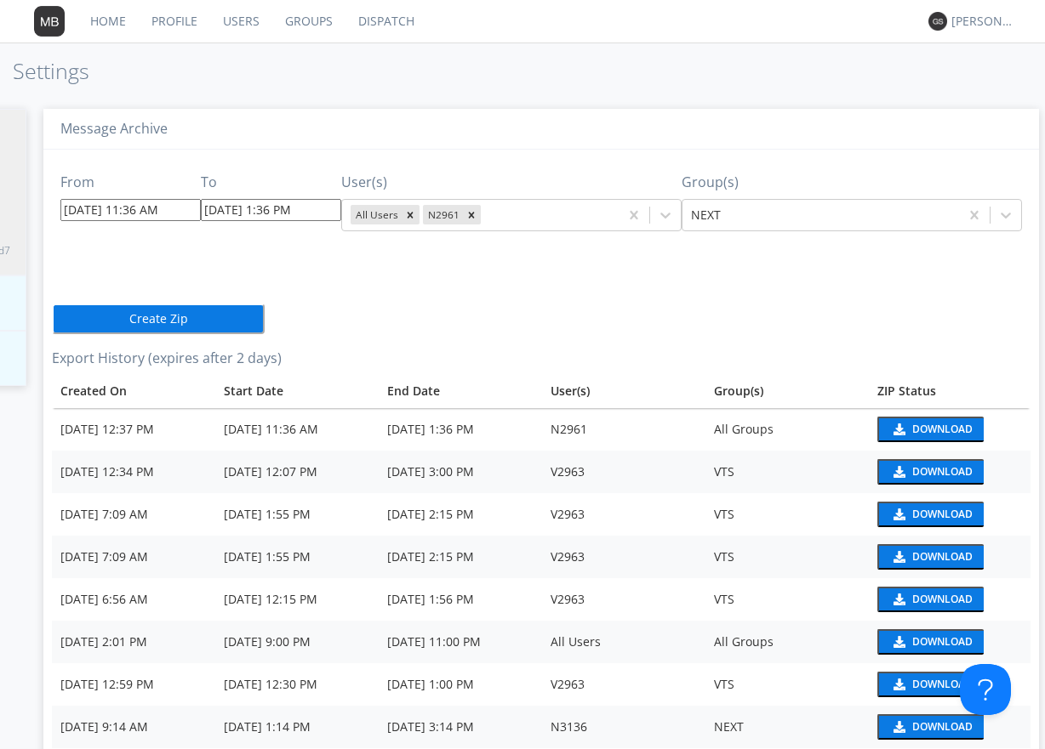
click at [760, 301] on div "From [DATE] 11:36 AM To [DATE] 1:36 PM User(s) All Users N2961 Group(s) NEXT Cr…" at bounding box center [541, 747] width 978 height 1194
click at [161, 319] on button "Create Zip" at bounding box center [158, 319] width 213 height 31
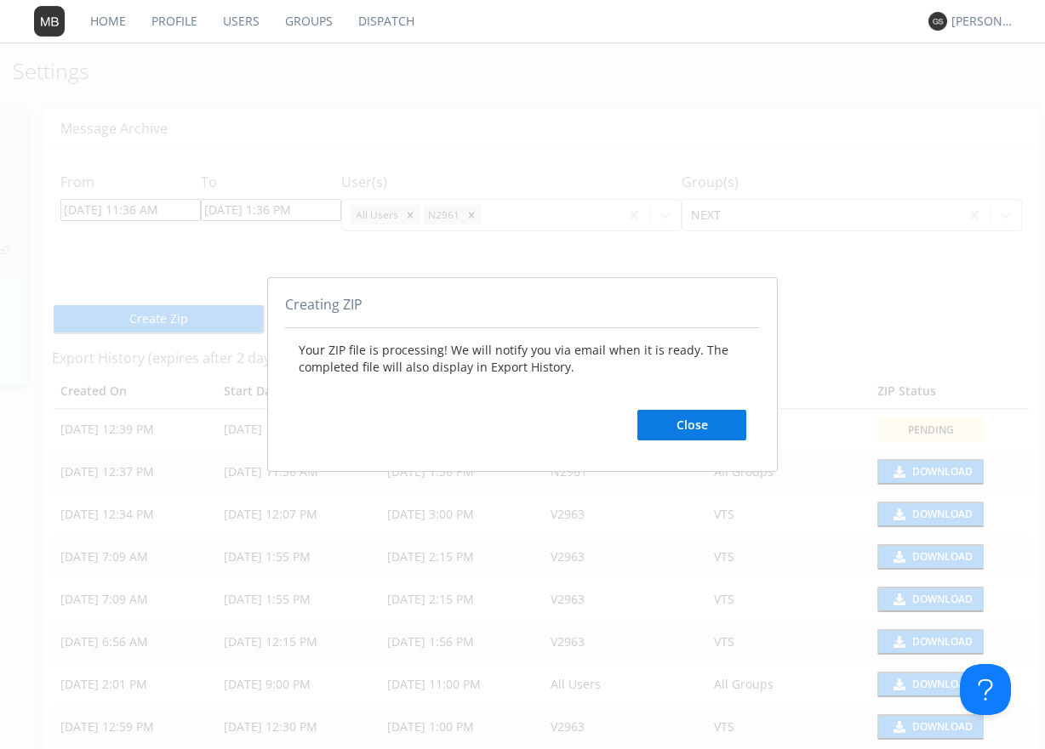
click at [690, 429] on button "Close" at bounding box center [691, 425] width 109 height 31
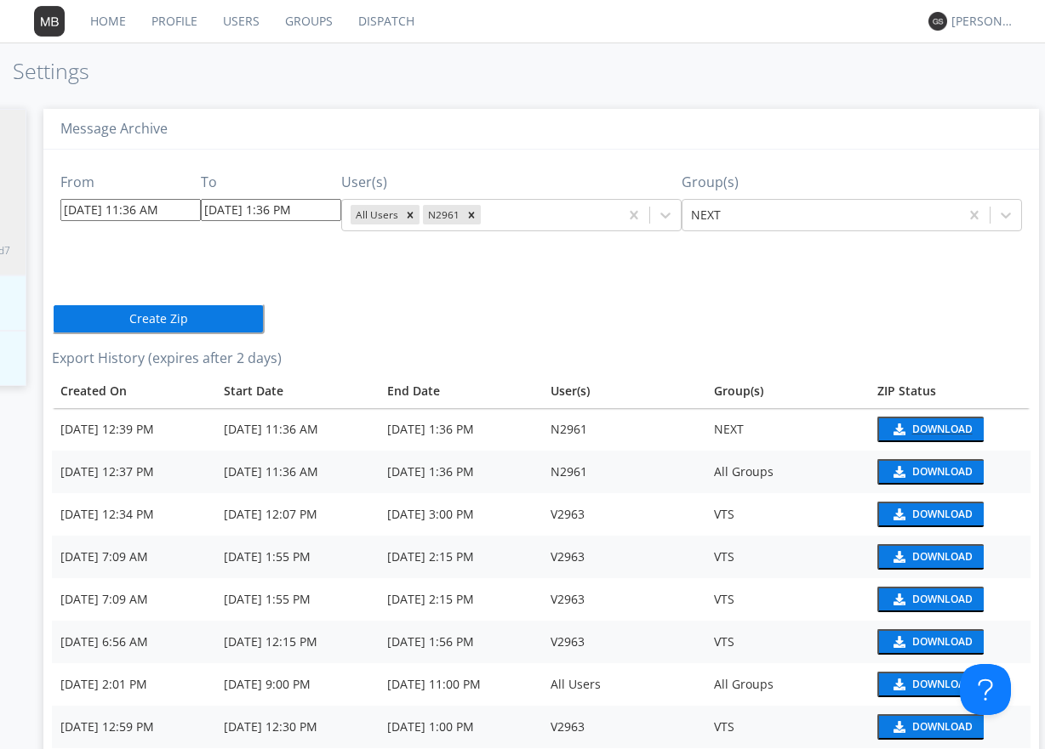
click at [912, 429] on div "Download" at bounding box center [942, 429] width 60 height 10
click at [324, 209] on input "[DATE] 1:36 PM" at bounding box center [271, 210] width 140 height 22
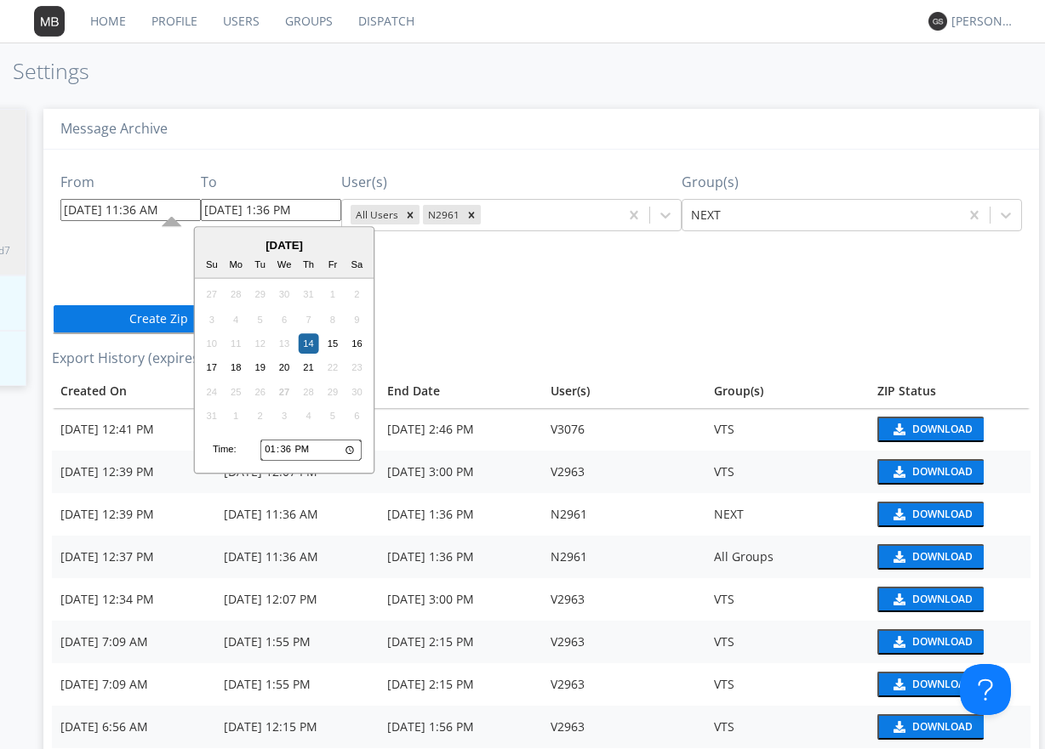
click at [268, 447] on input "13:36" at bounding box center [310, 450] width 101 height 22
type input "14:36"
type input "[DATE] 2:36 PM"
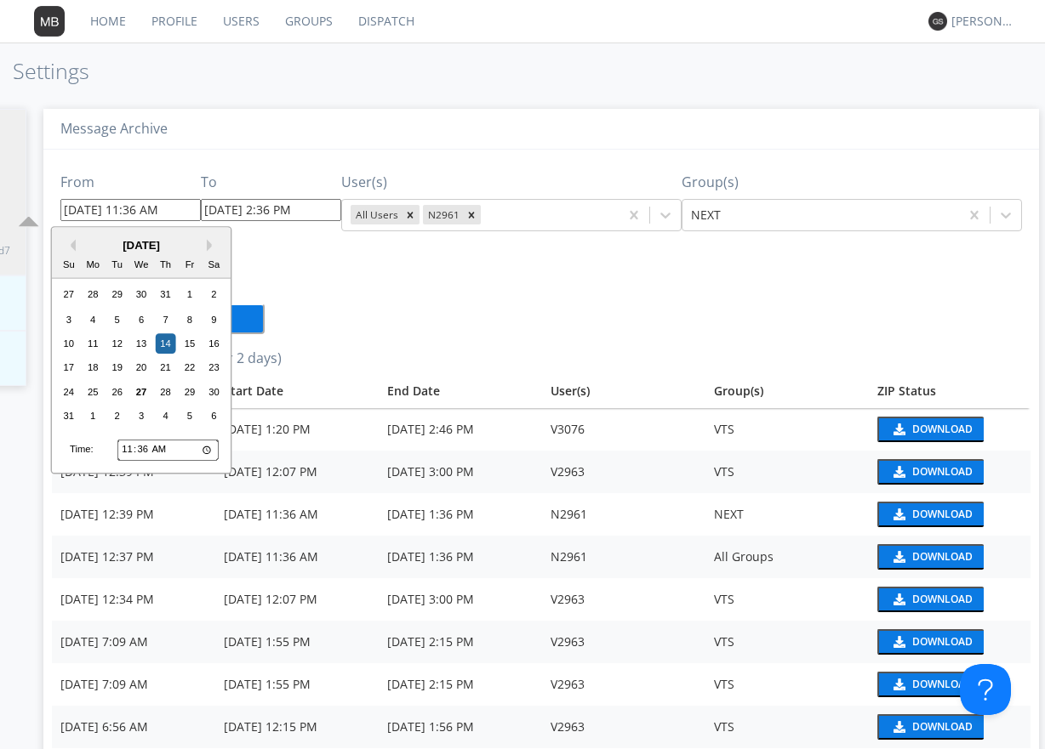
click at [181, 213] on input "[DATE] 11:36 AM" at bounding box center [130, 210] width 140 height 22
click at [128, 453] on input "11:36" at bounding box center [167, 450] width 101 height 22
type input "01:36"
type input "[DATE] 1:36 AM"
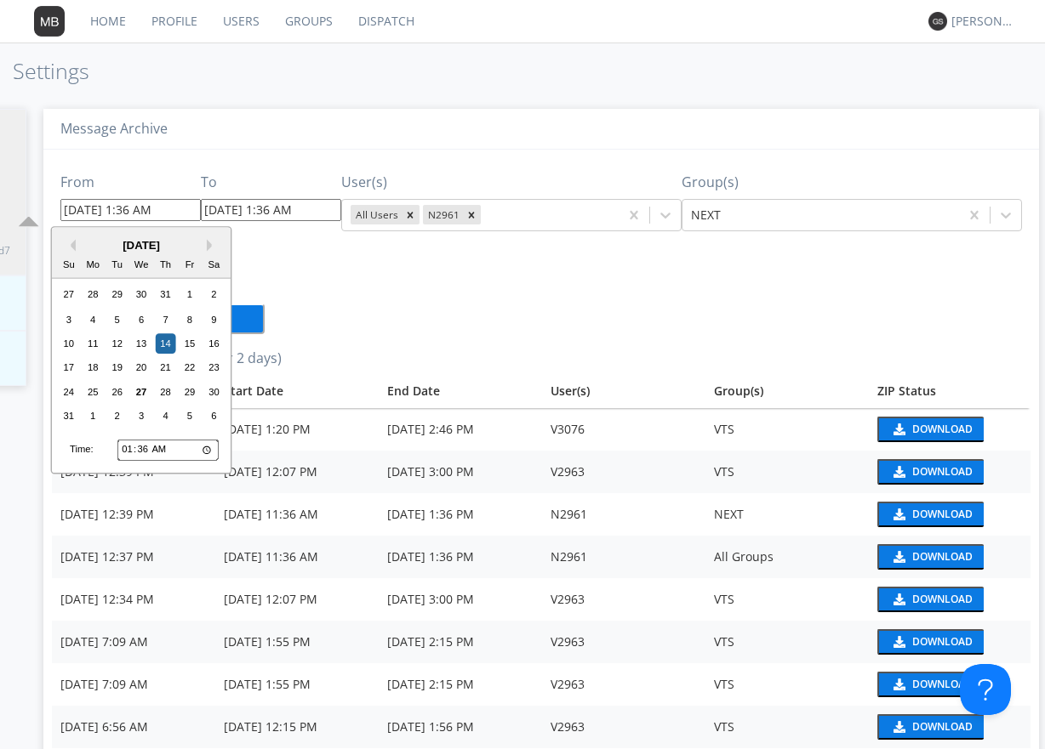
type input "00:36"
type input "[DATE] 12:36 AM"
click at [164, 448] on input "00:36" at bounding box center [167, 450] width 101 height 22
type input "12:36"
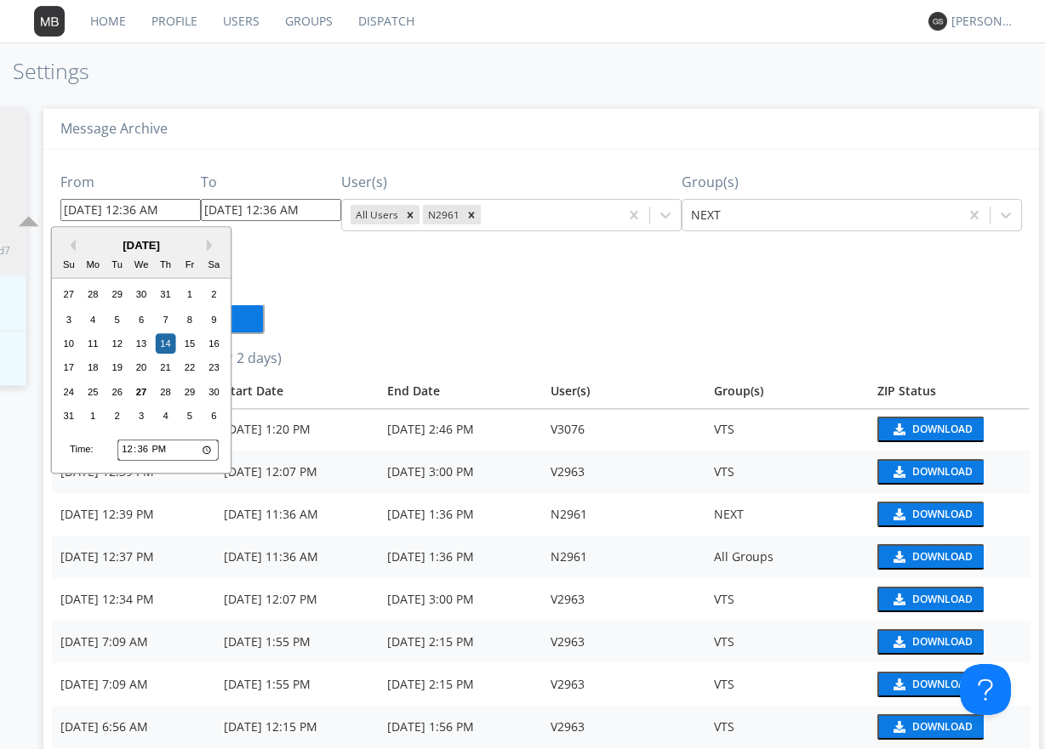
type input "[DATE] 12:36 PM"
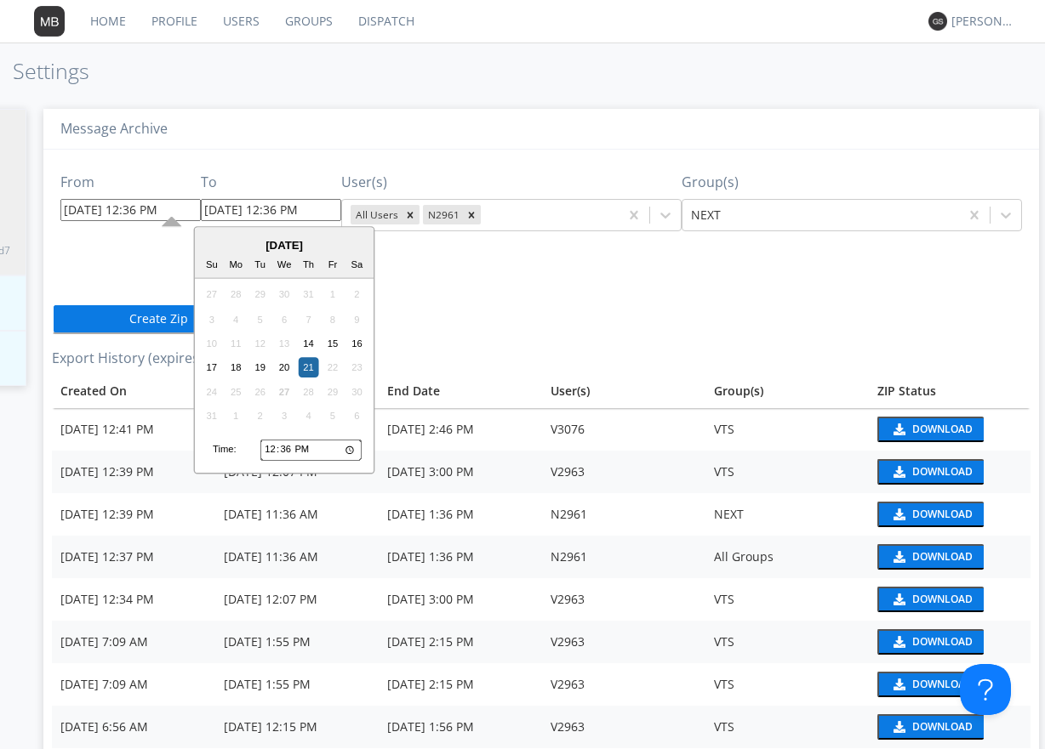
click at [328, 210] on input "[DATE] 12:36 PM" at bounding box center [271, 210] width 140 height 22
click at [305, 342] on div "14" at bounding box center [309, 343] width 20 height 20
type input "[DATE] 12:36 PM"
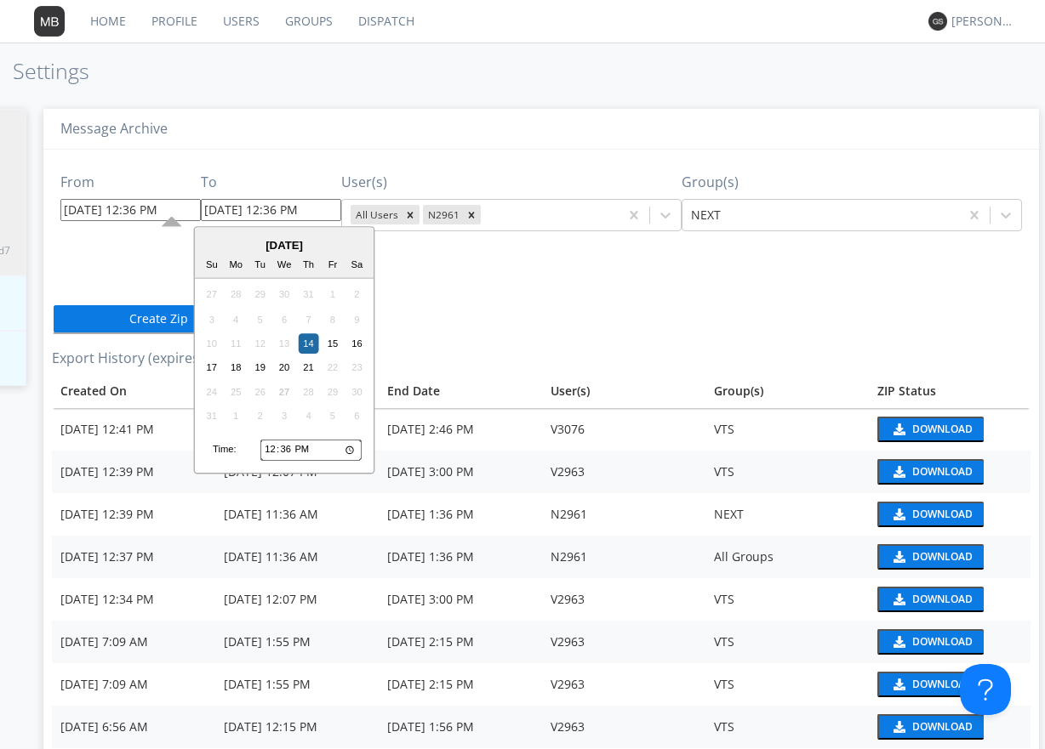
click at [322, 211] on input "[DATE] 12:36 PM" at bounding box center [271, 210] width 140 height 22
click at [271, 447] on input "12:36" at bounding box center [310, 450] width 101 height 22
type input "14:36"
type input "[DATE] 2:36 PM"
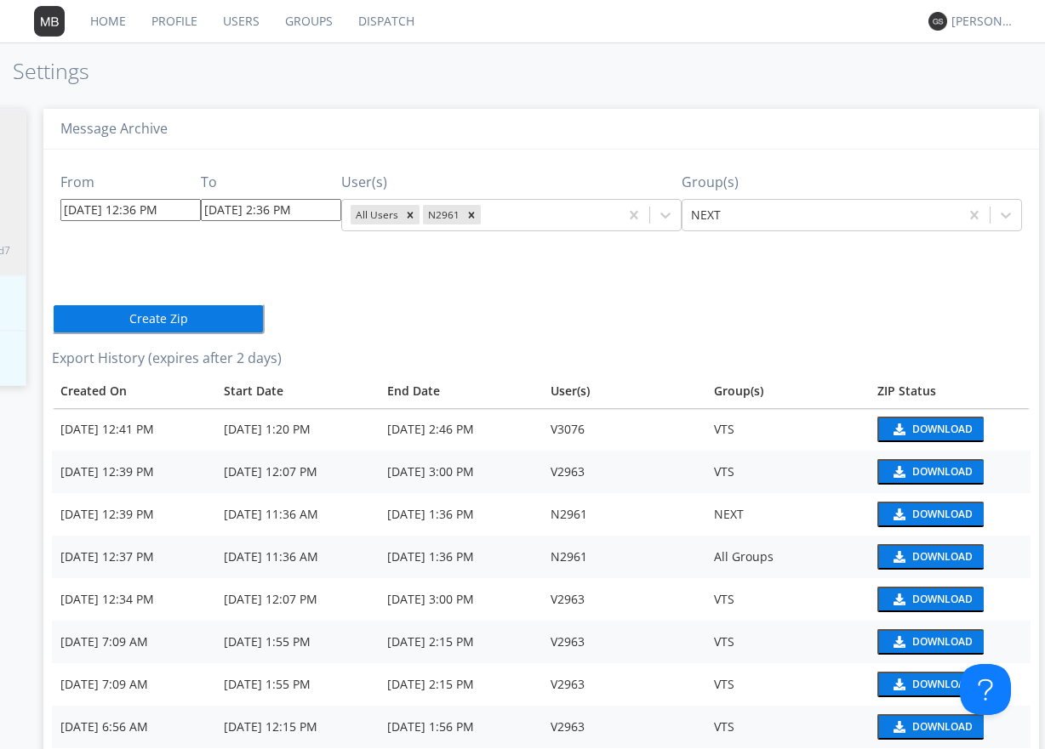
click at [147, 322] on button "Create Zip" at bounding box center [158, 319] width 213 height 31
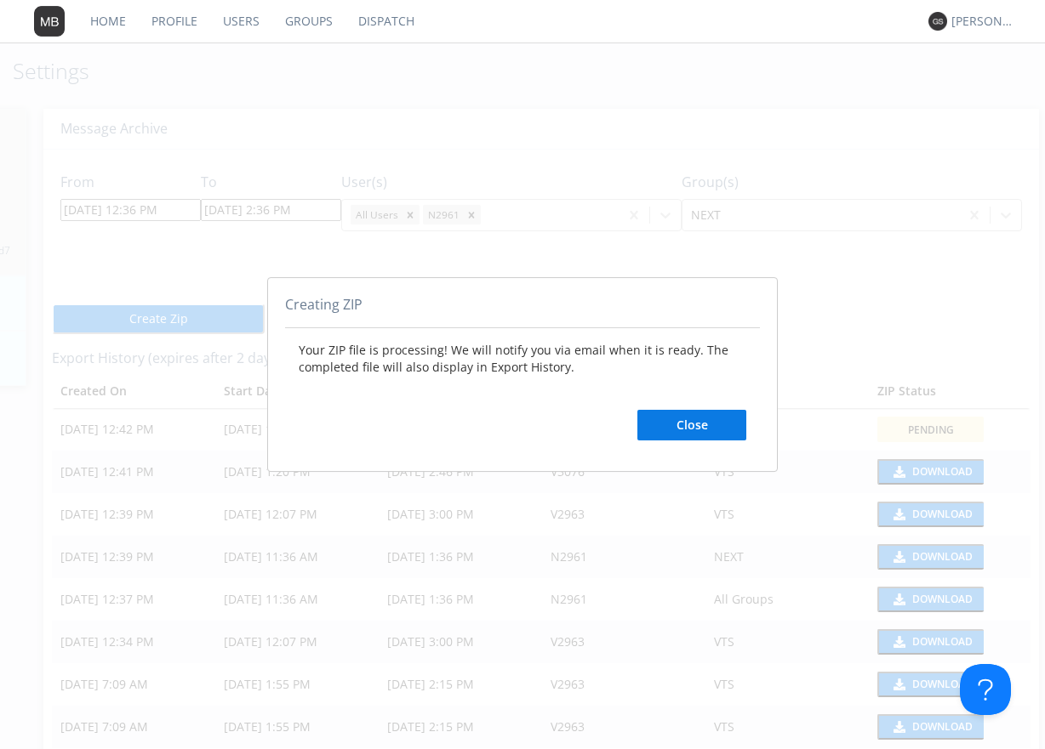
click at [684, 424] on button "Close" at bounding box center [691, 425] width 109 height 31
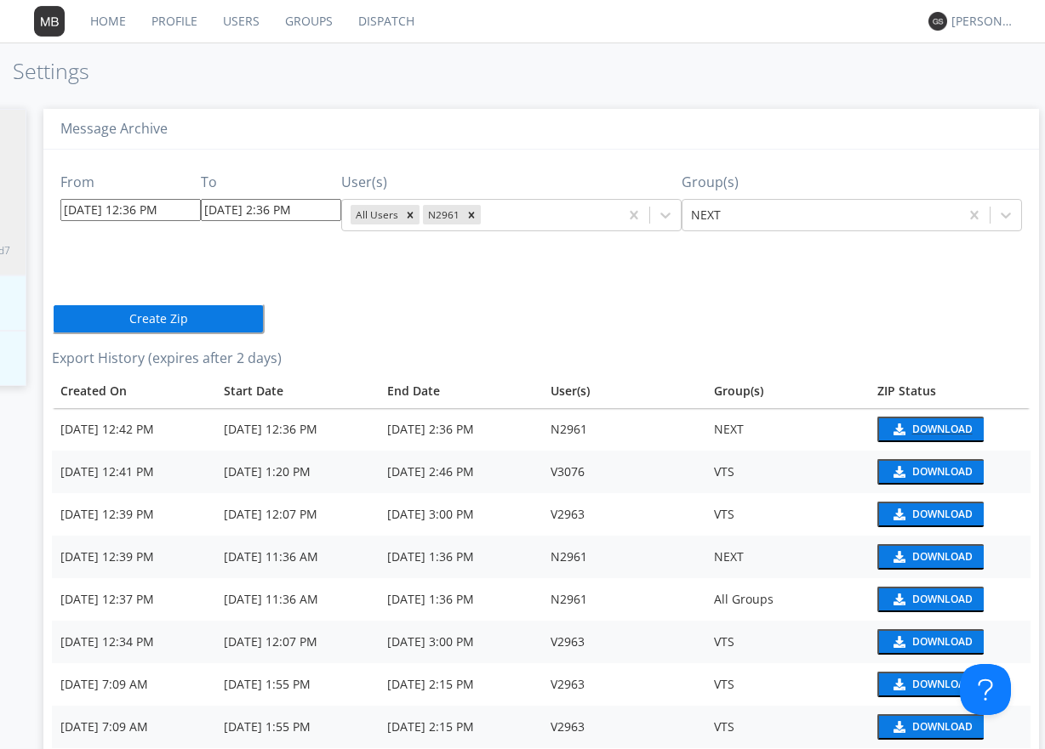
click at [918, 428] on div "Download" at bounding box center [942, 429] width 60 height 10
click at [404, 20] on link "Dispatch" at bounding box center [386, 21] width 82 height 43
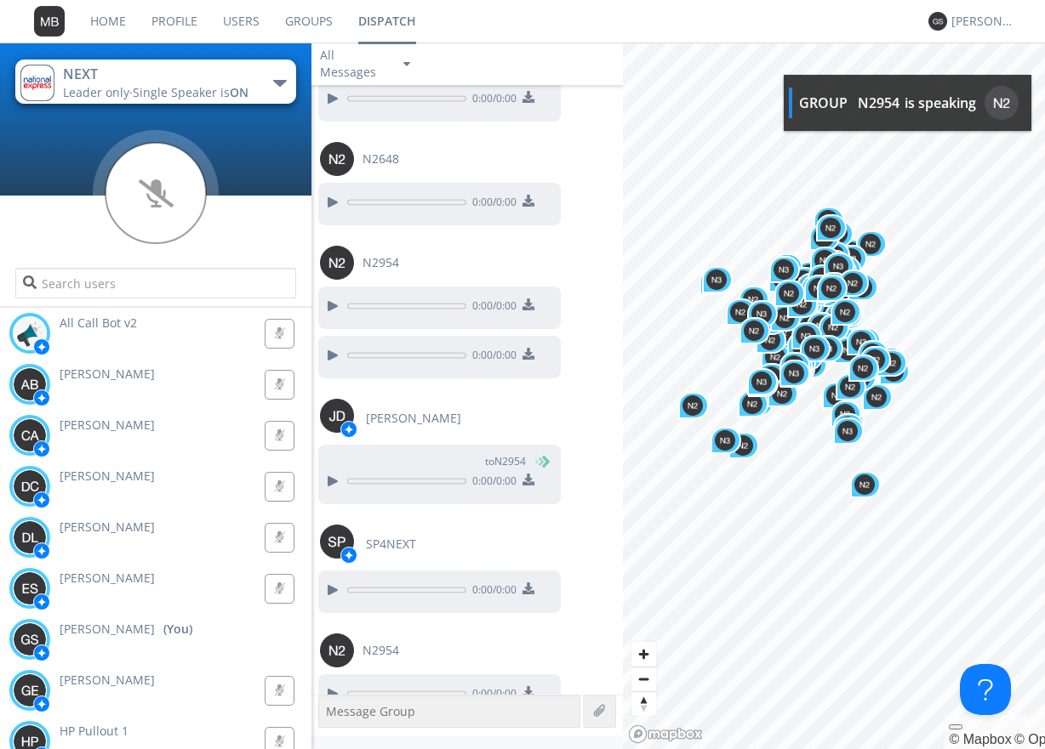
scroll to position [7251, 0]
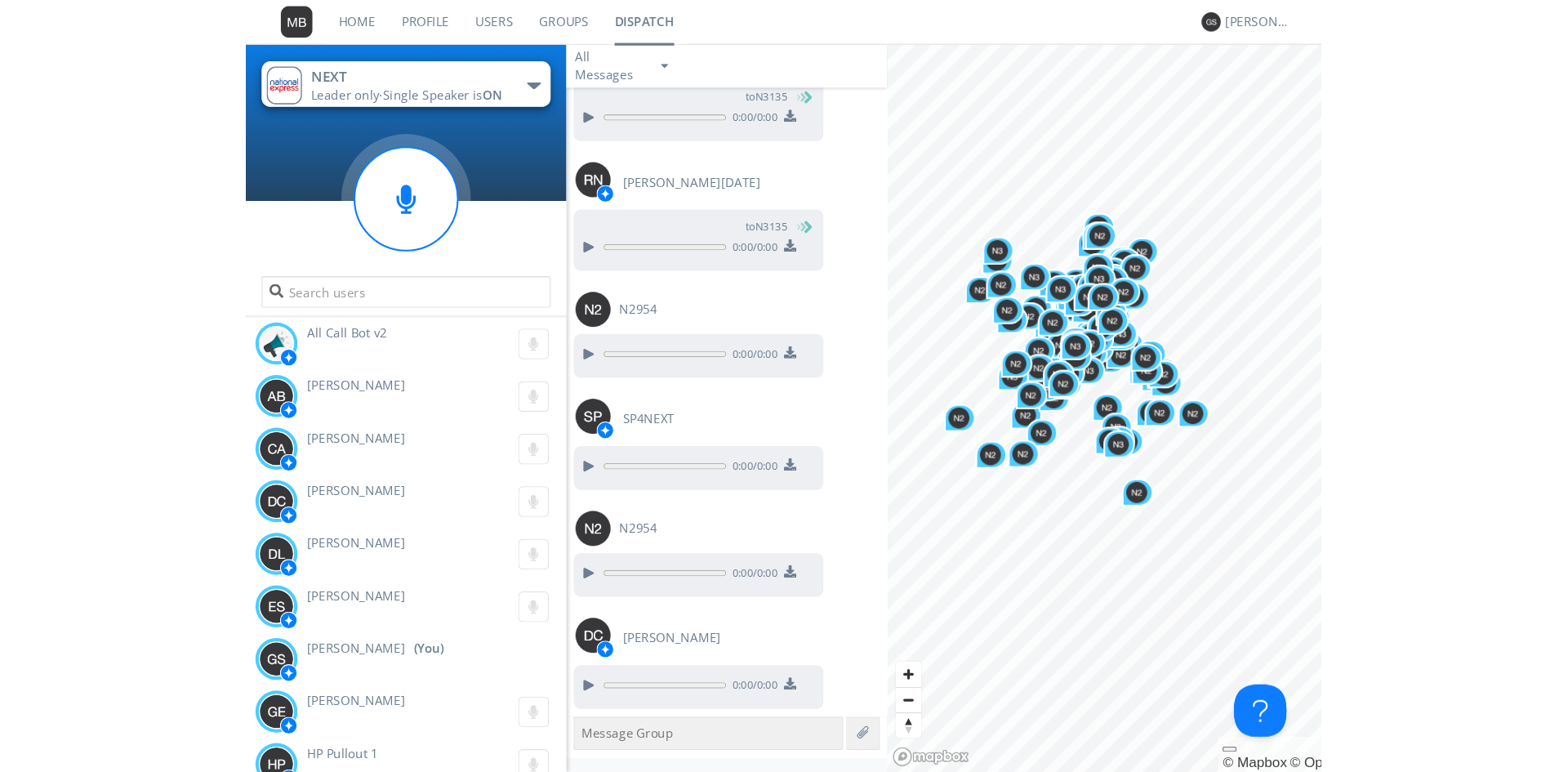
scroll to position [9322, 0]
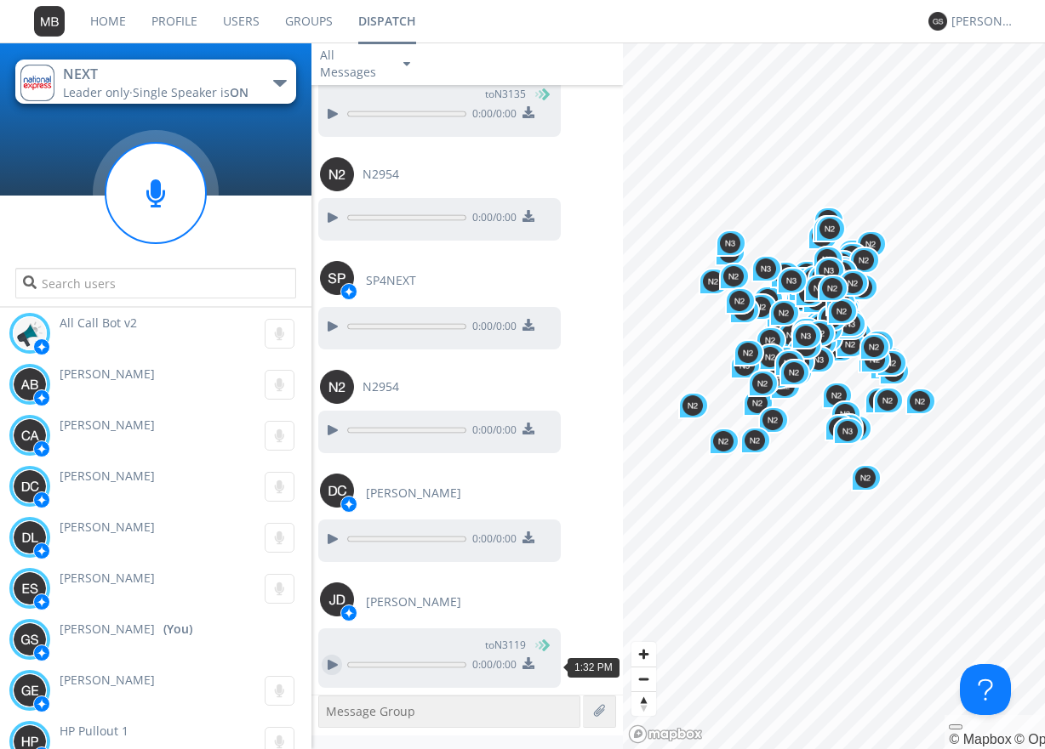
click at [327, 662] on div at bounding box center [332, 665] width 20 height 20
click at [336, 663] on div at bounding box center [332, 665] width 20 height 20
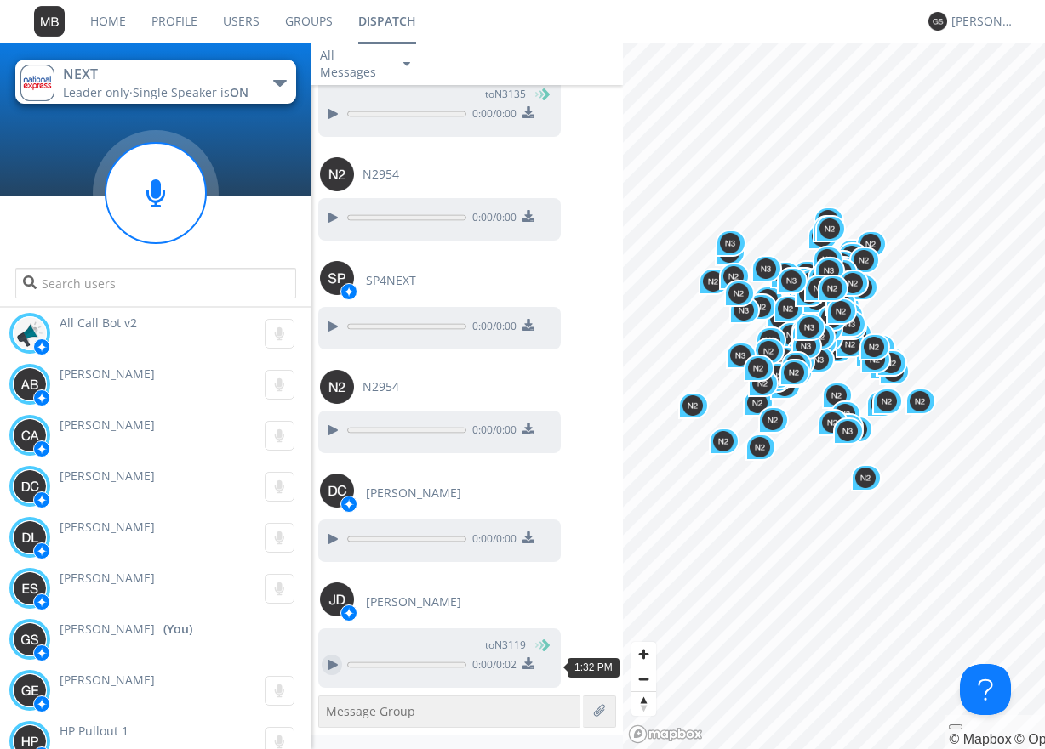
click at [327, 660] on div at bounding box center [332, 665] width 20 height 20
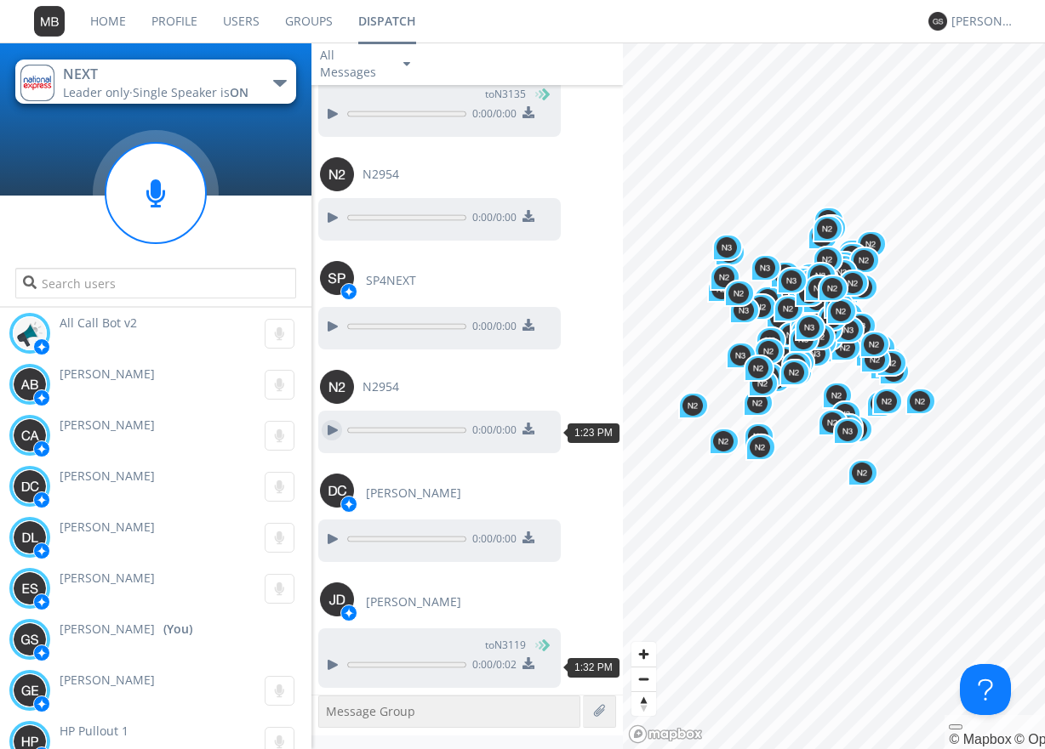
click at [332, 430] on div at bounding box center [332, 430] width 20 height 20
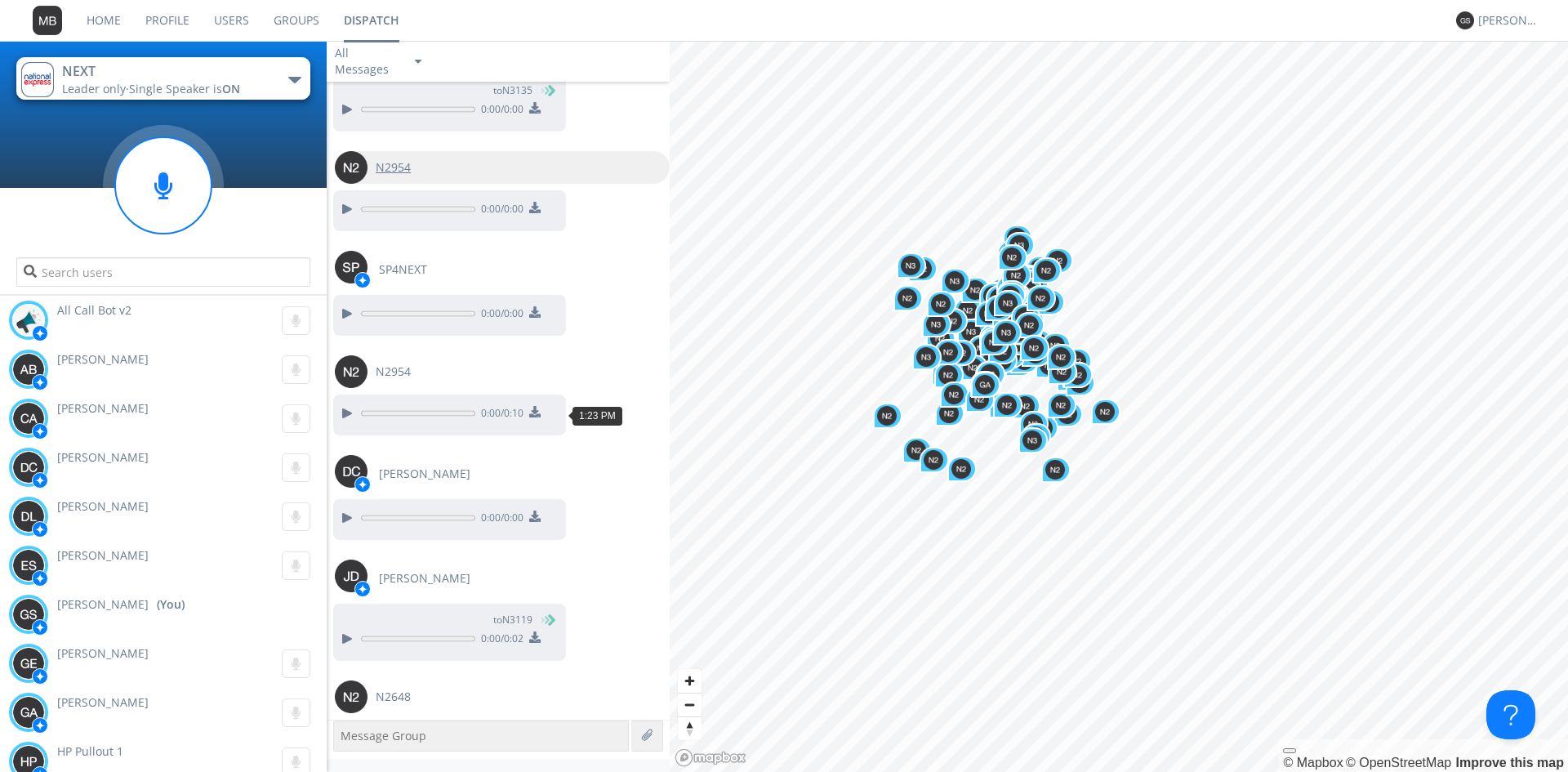
scroll to position [9369, 0]
